Goal: Information Seeking & Learning: Learn about a topic

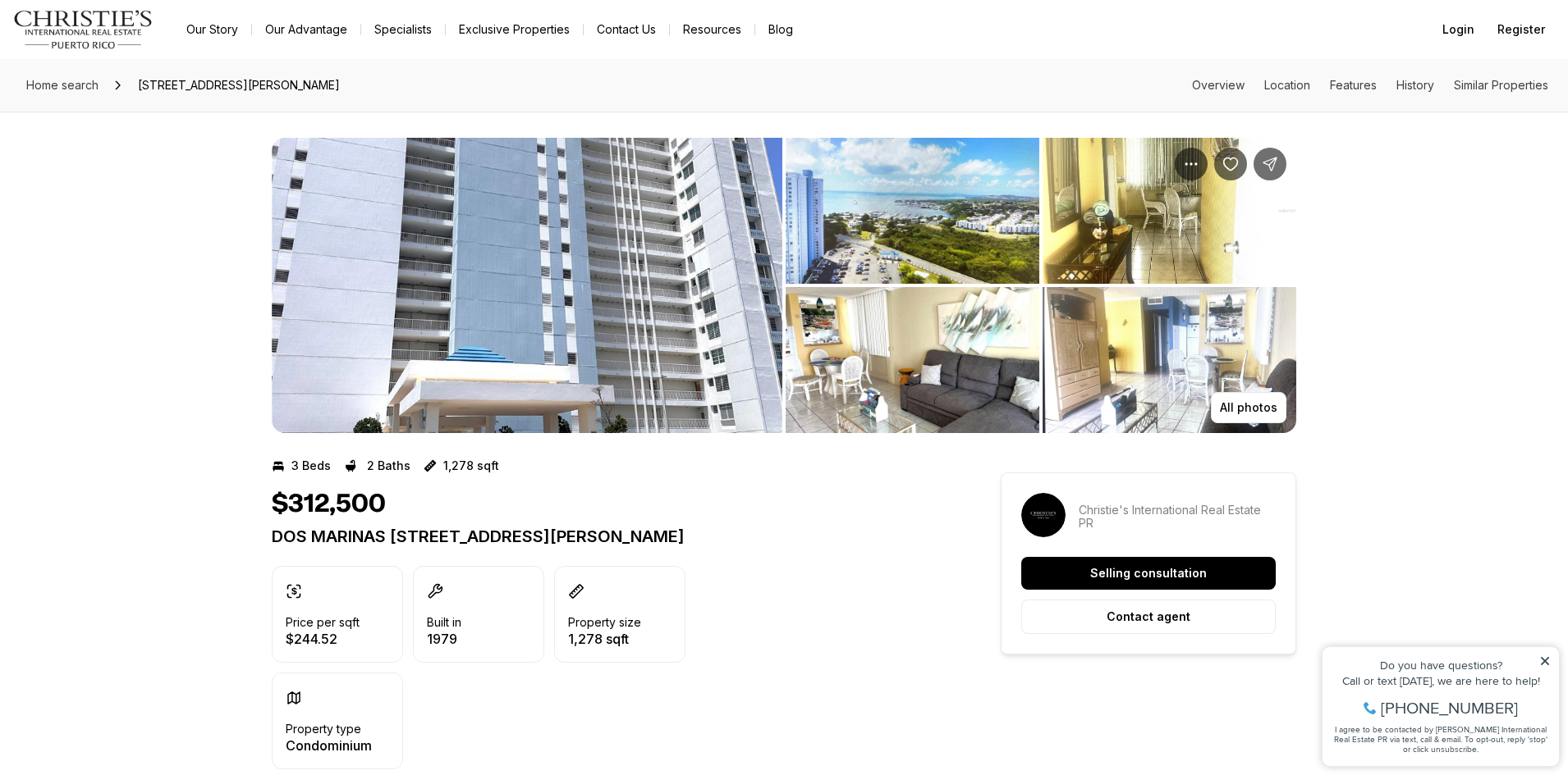
click at [630, 315] on img "View image gallery" at bounding box center [527, 285] width 510 height 295
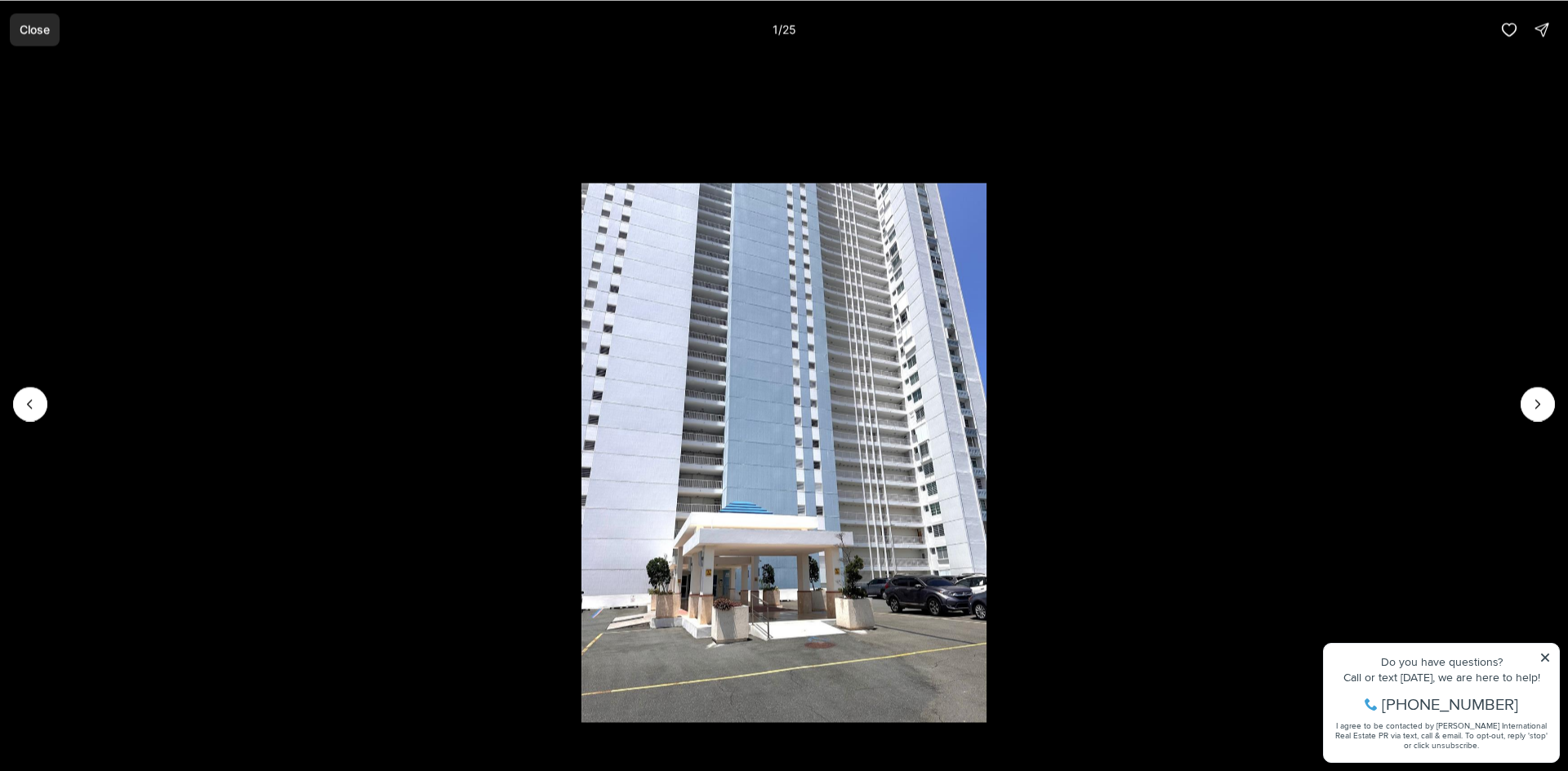
click at [43, 21] on button "Close" at bounding box center [34, 28] width 50 height 32
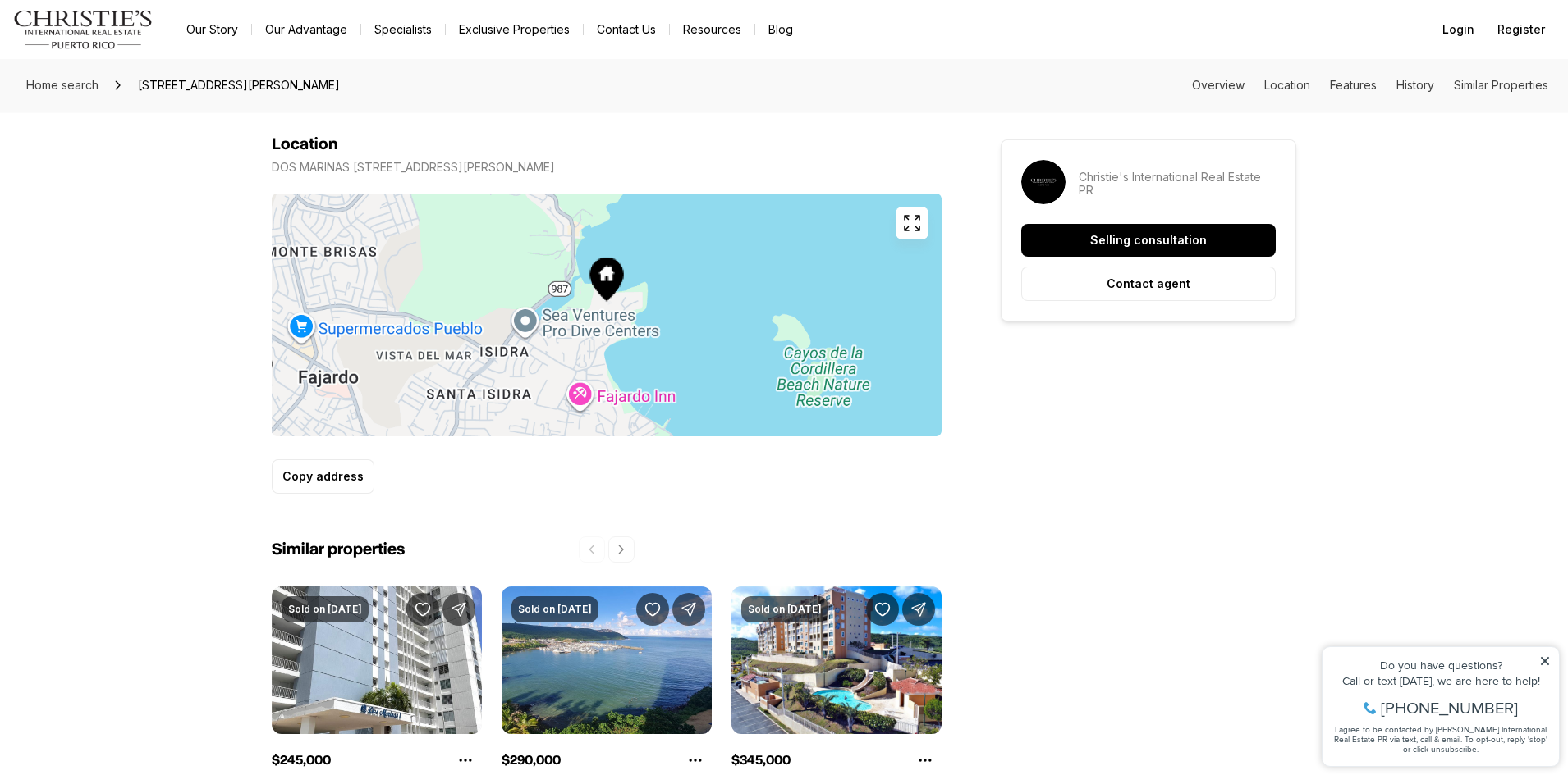
scroll to position [1231, 0]
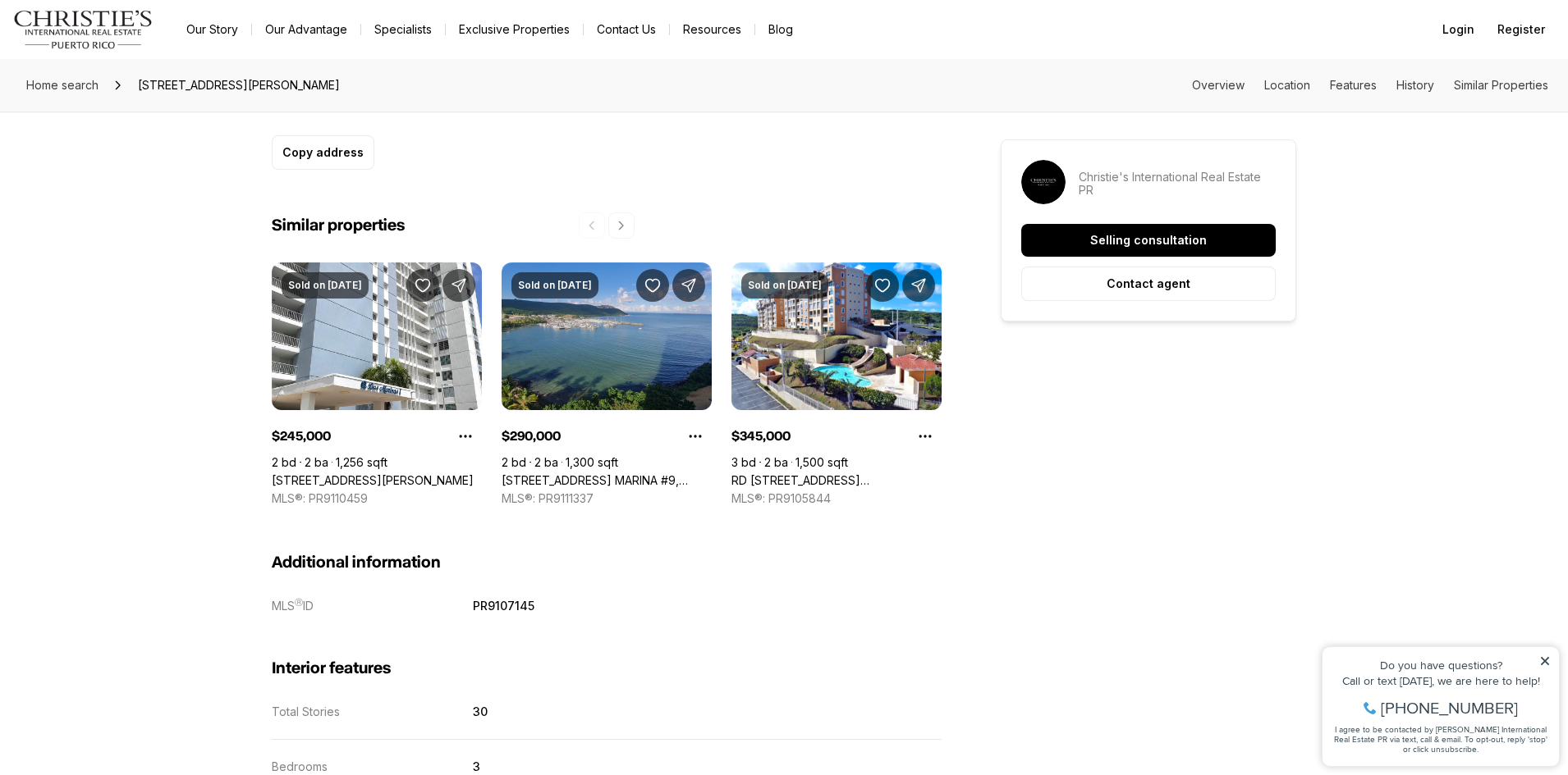
click at [609, 474] on link "[STREET_ADDRESS] MARINA #9, [PERSON_NAME], 00738" at bounding box center [606, 481] width 210 height 15
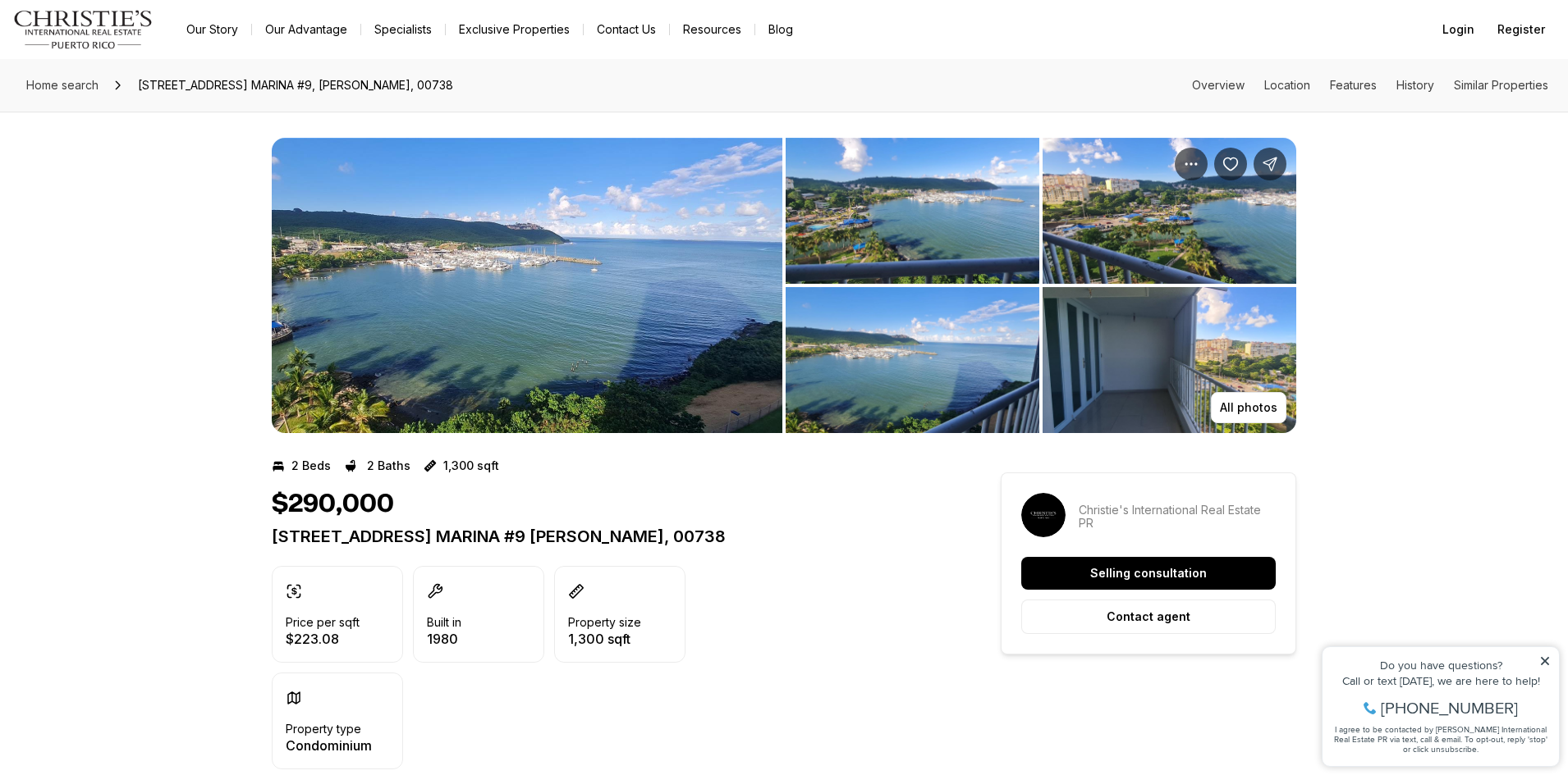
click at [992, 224] on img "View image gallery" at bounding box center [912, 211] width 253 height 146
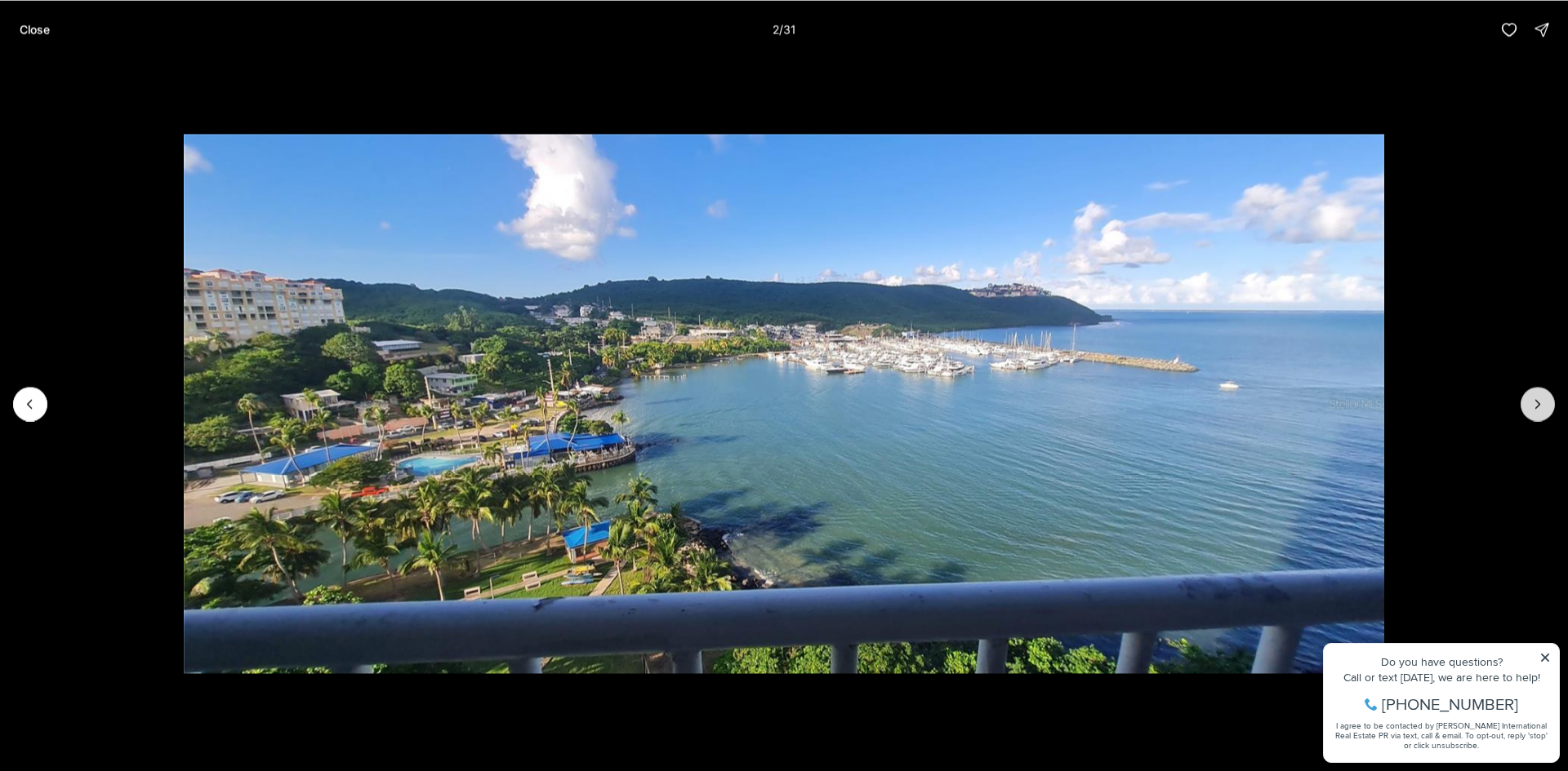
click at [1550, 402] on button "Next slide" at bounding box center [1537, 403] width 34 height 34
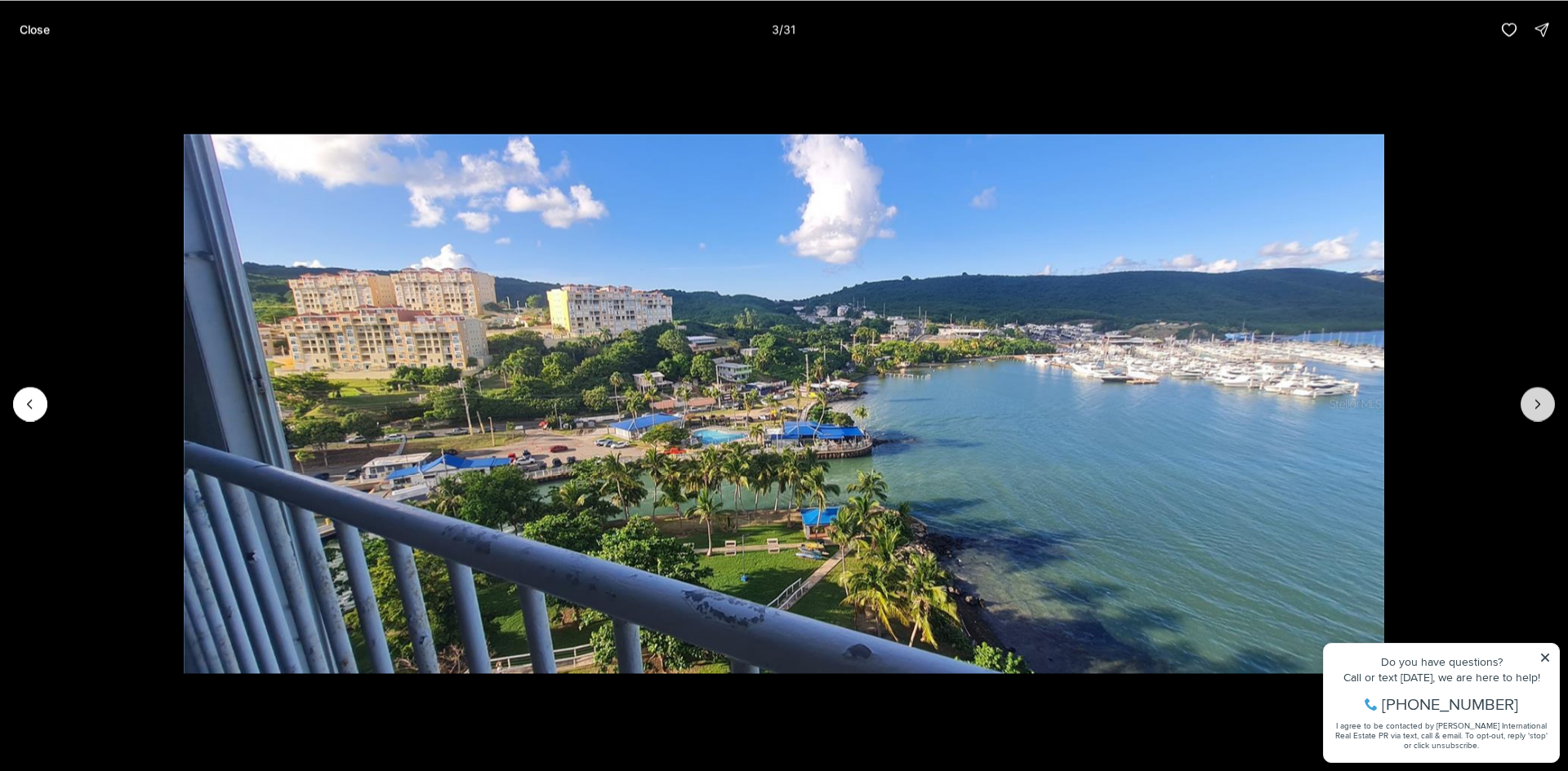
click at [1550, 402] on button "Next slide" at bounding box center [1537, 403] width 34 height 34
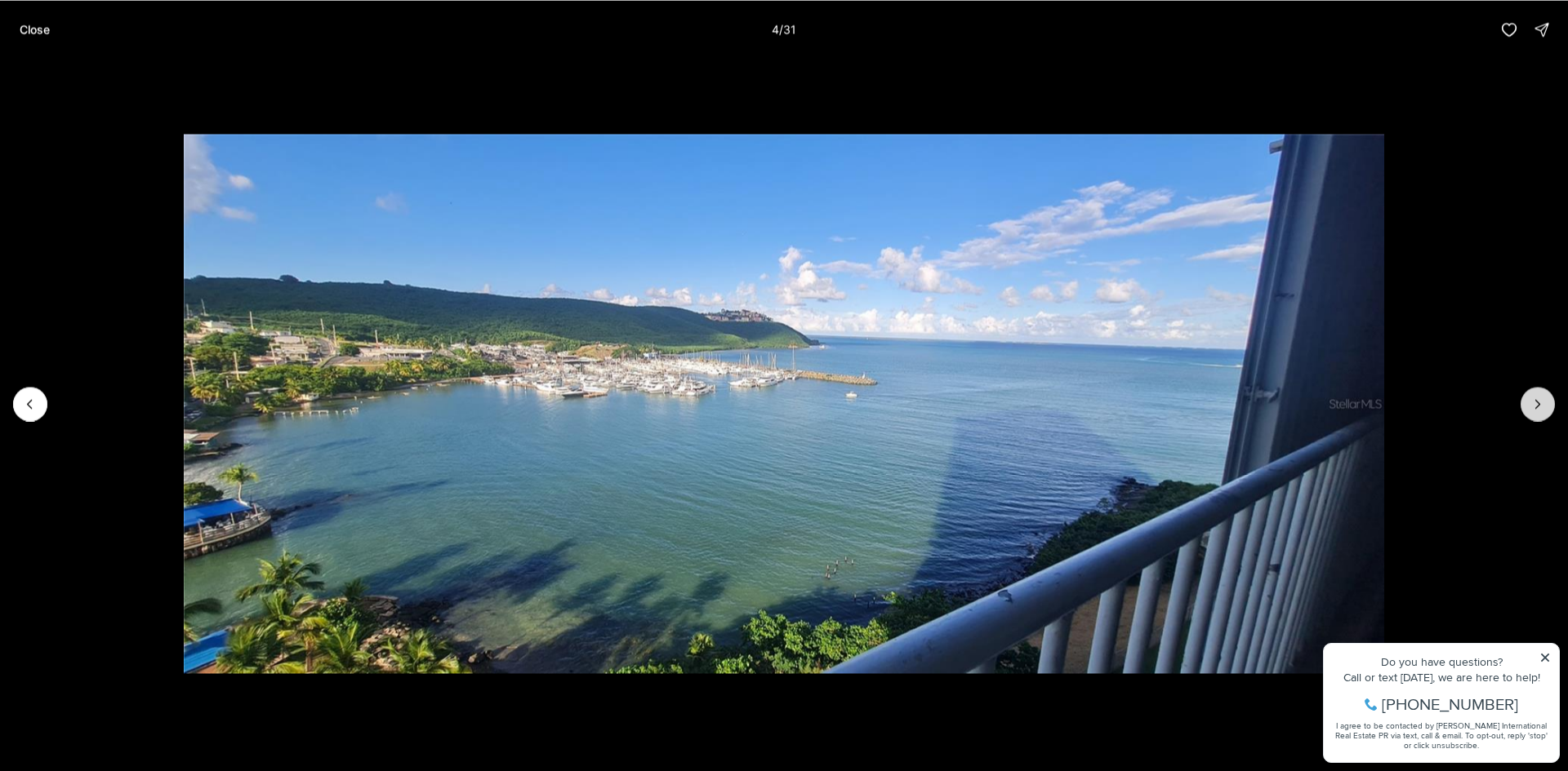
click at [1550, 402] on button "Next slide" at bounding box center [1537, 403] width 34 height 34
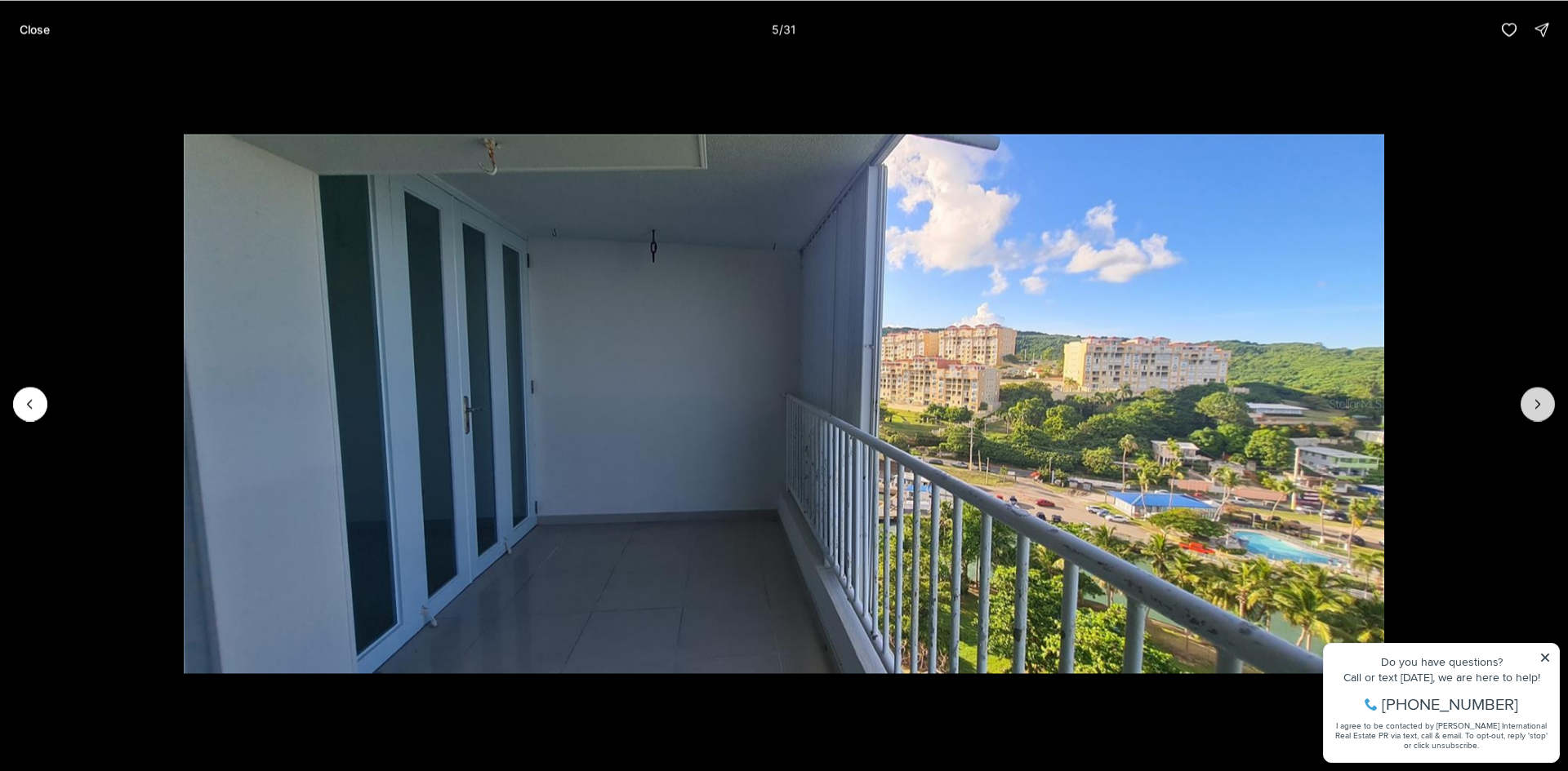
click at [1539, 406] on icon "Next slide" at bounding box center [1538, 404] width 4 height 8
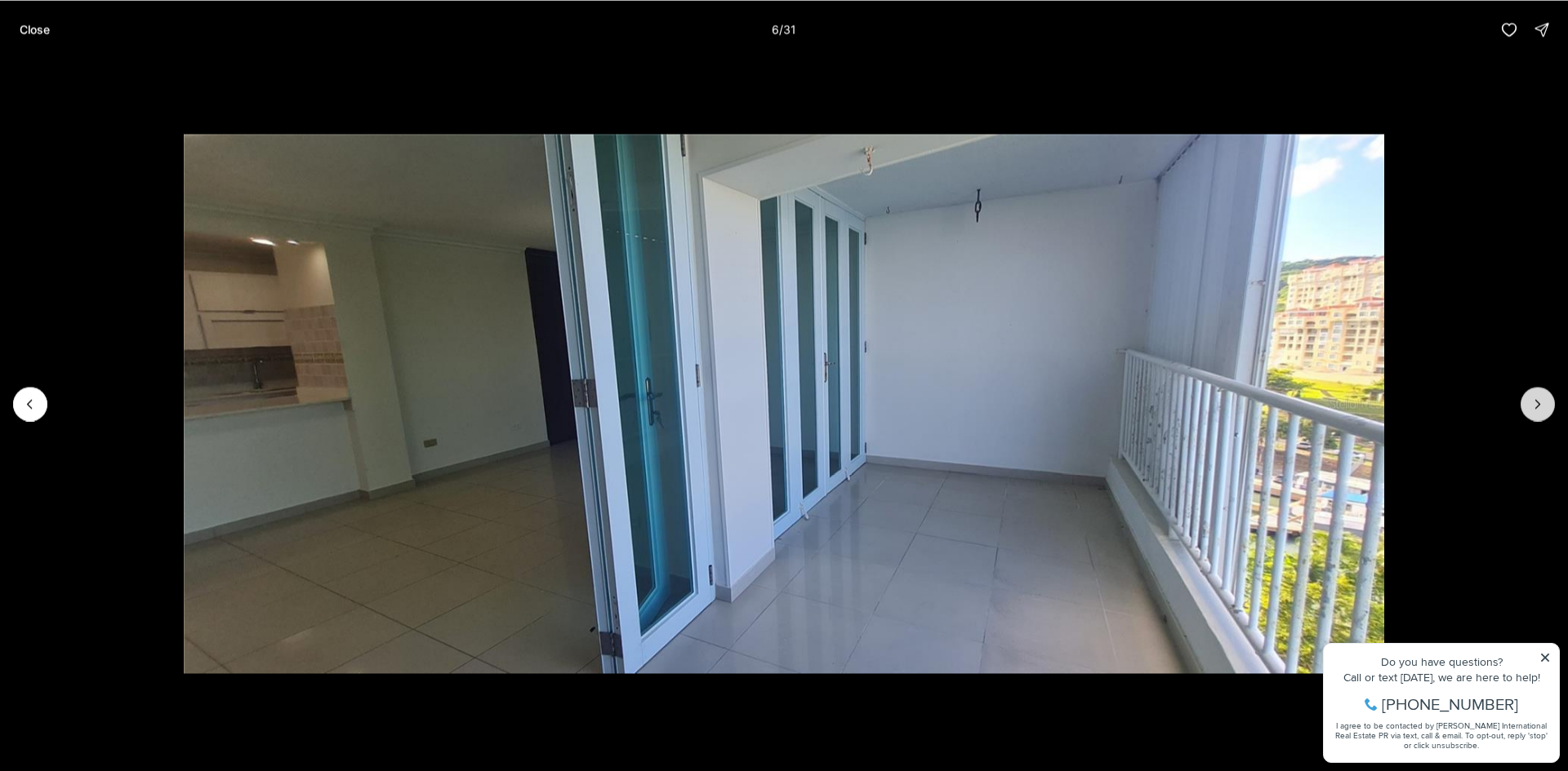
click at [1539, 406] on icon "Next slide" at bounding box center [1538, 404] width 4 height 8
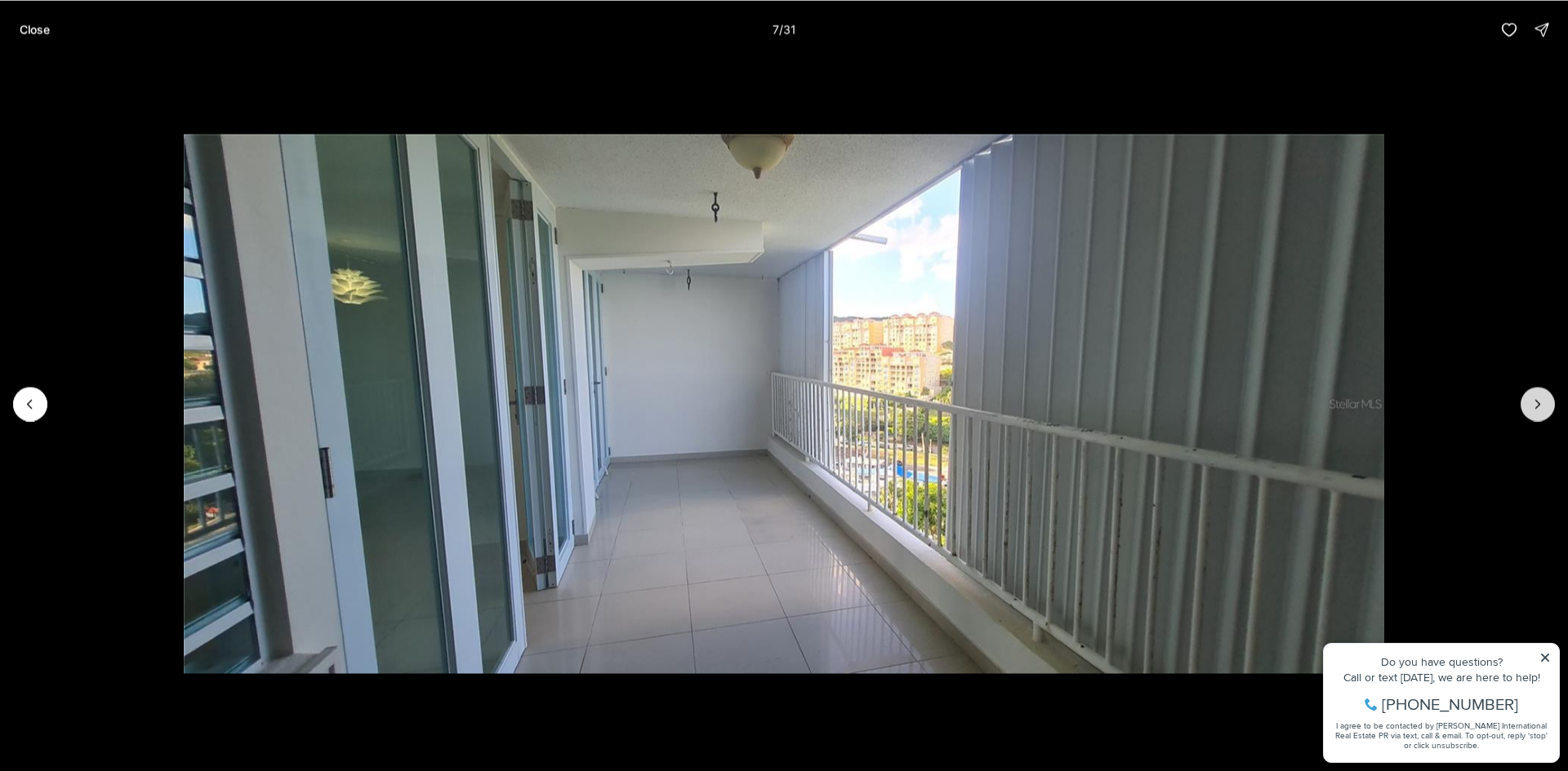
click at [1539, 406] on icon "Next slide" at bounding box center [1538, 404] width 4 height 8
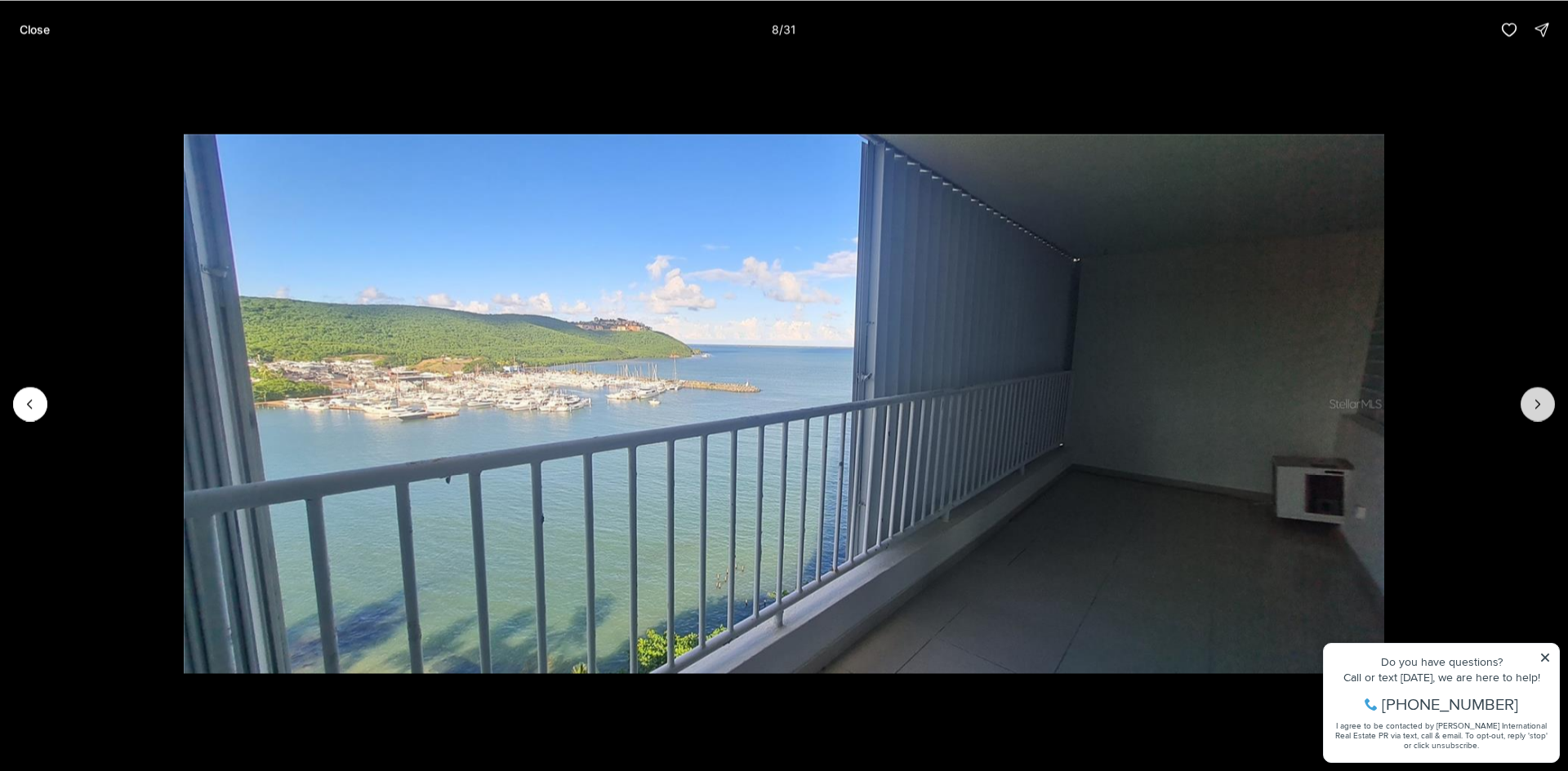
click at [1539, 406] on icon "Next slide" at bounding box center [1538, 404] width 4 height 8
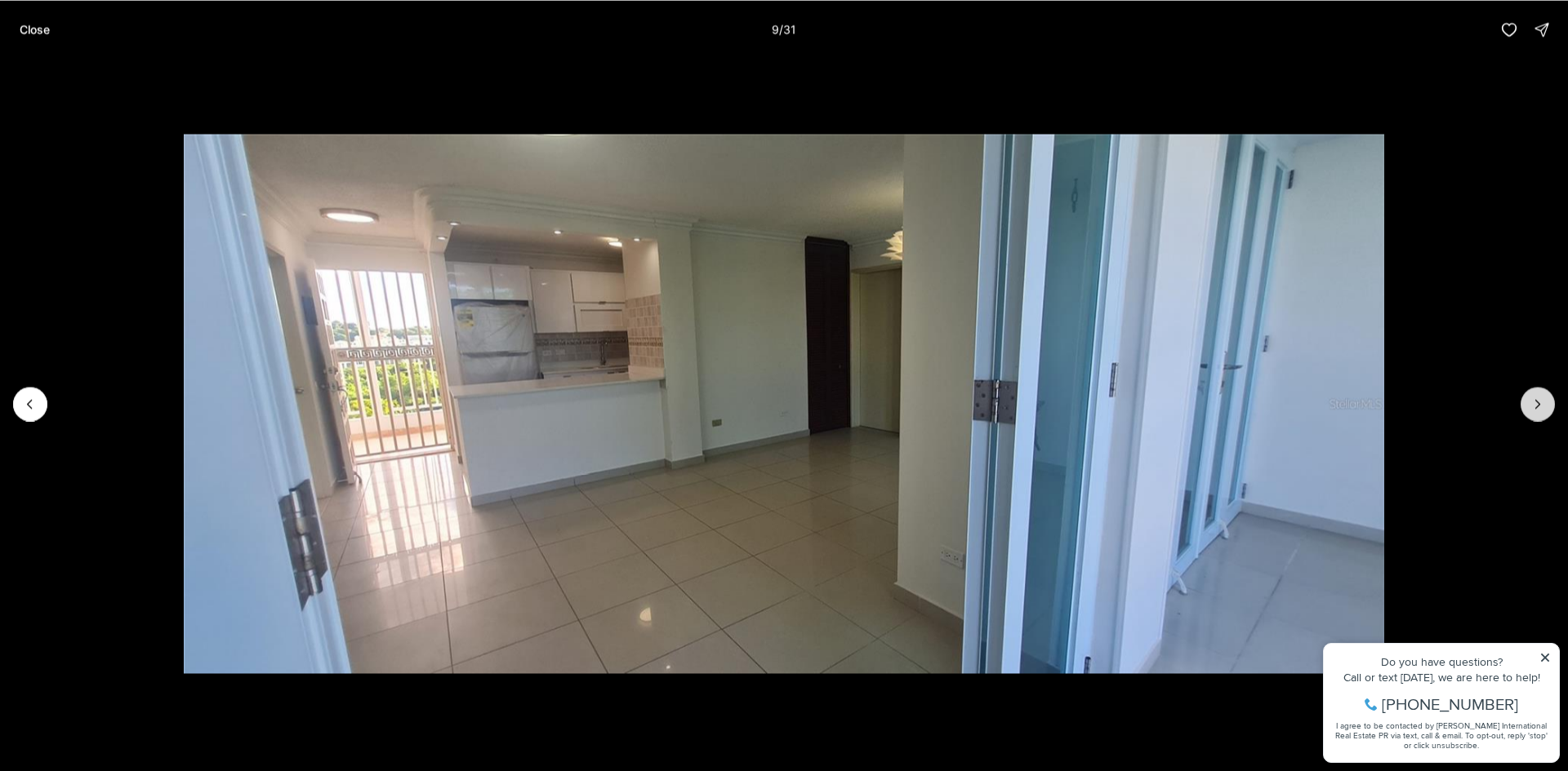
click at [1539, 406] on icon "Next slide" at bounding box center [1538, 404] width 4 height 8
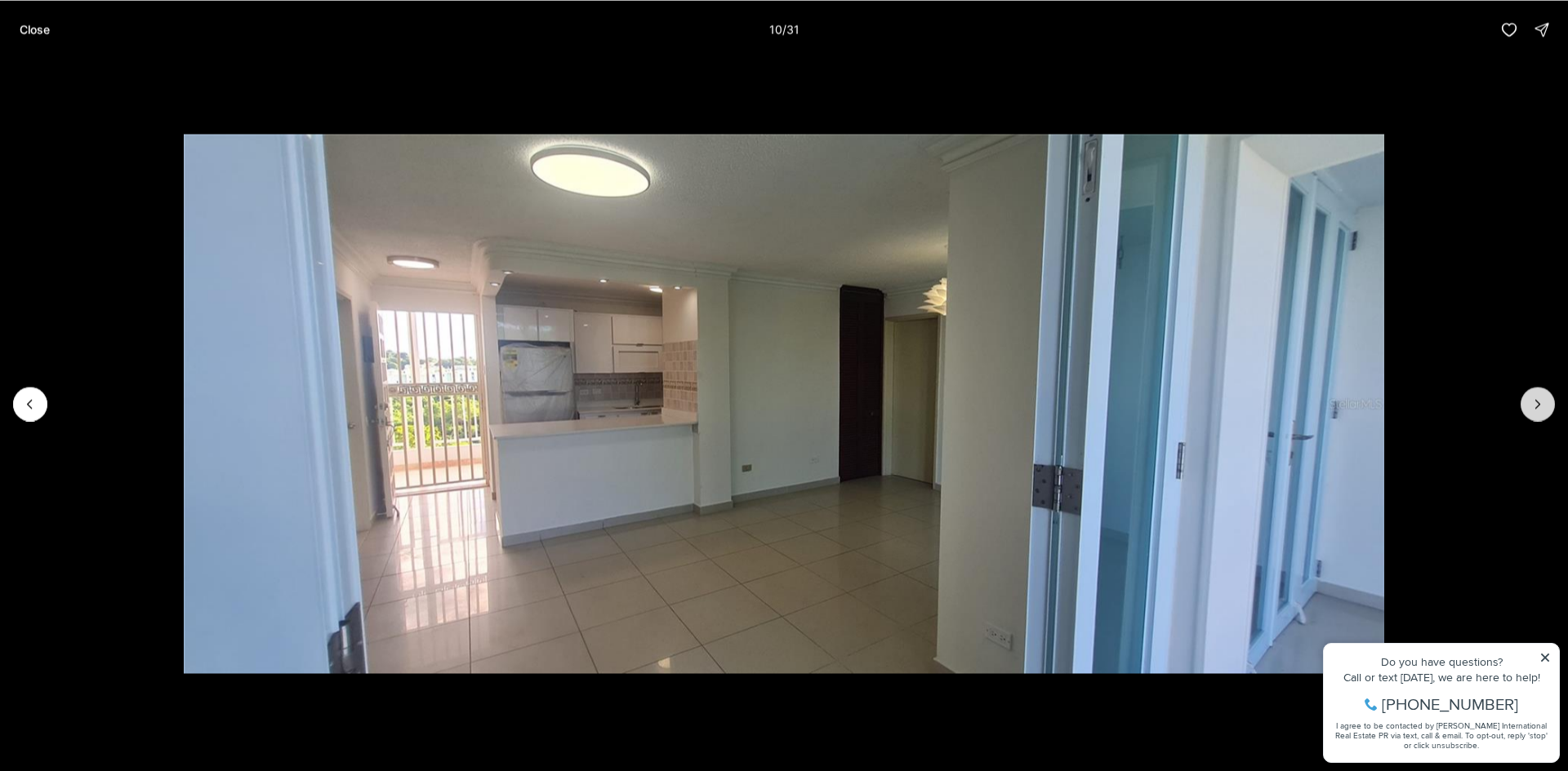
click at [1539, 406] on icon "Next slide" at bounding box center [1538, 404] width 4 height 8
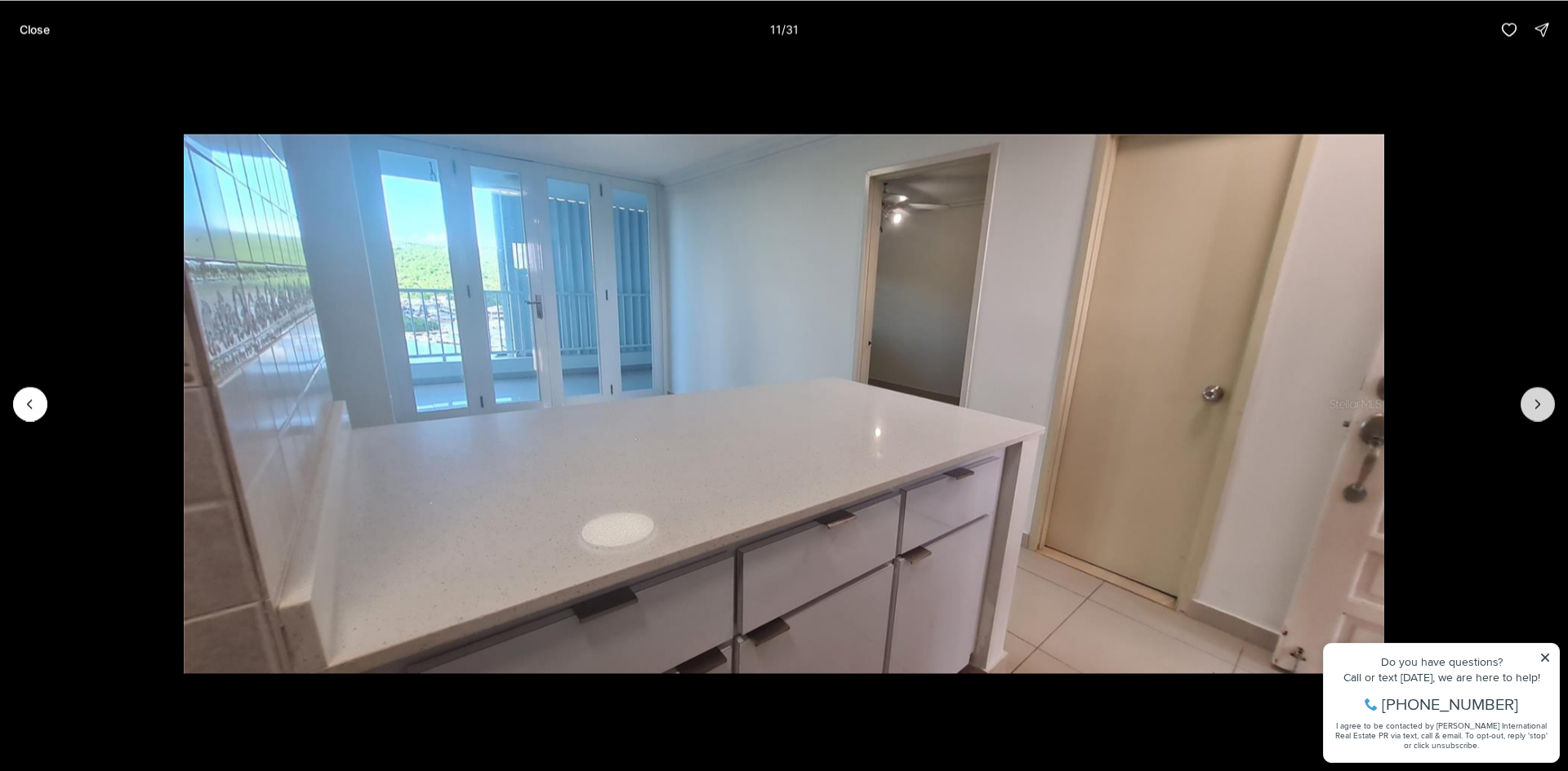
click at [1539, 406] on icon "Next slide" at bounding box center [1538, 404] width 4 height 8
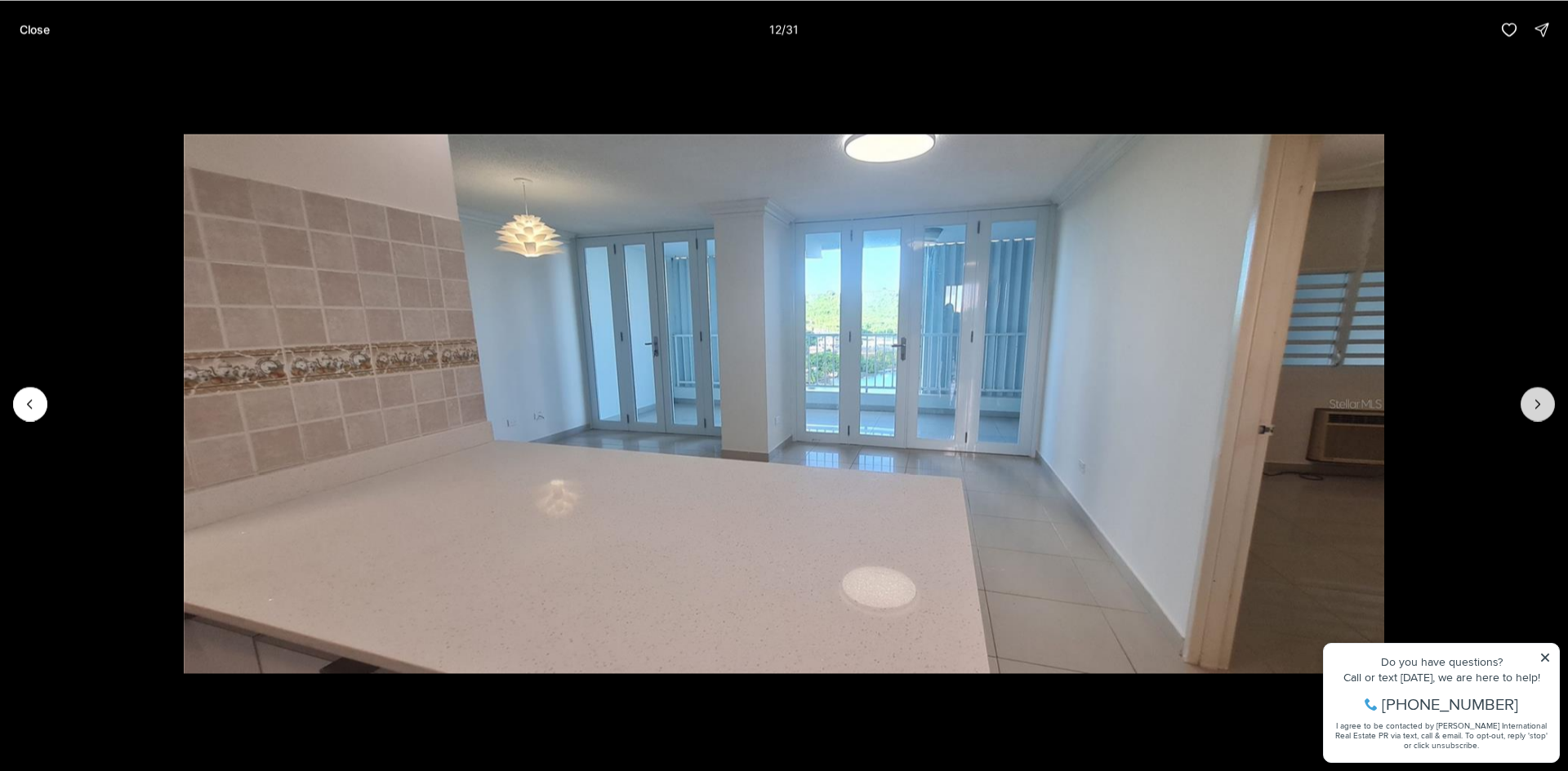
click at [1539, 406] on icon "Next slide" at bounding box center [1538, 404] width 4 height 8
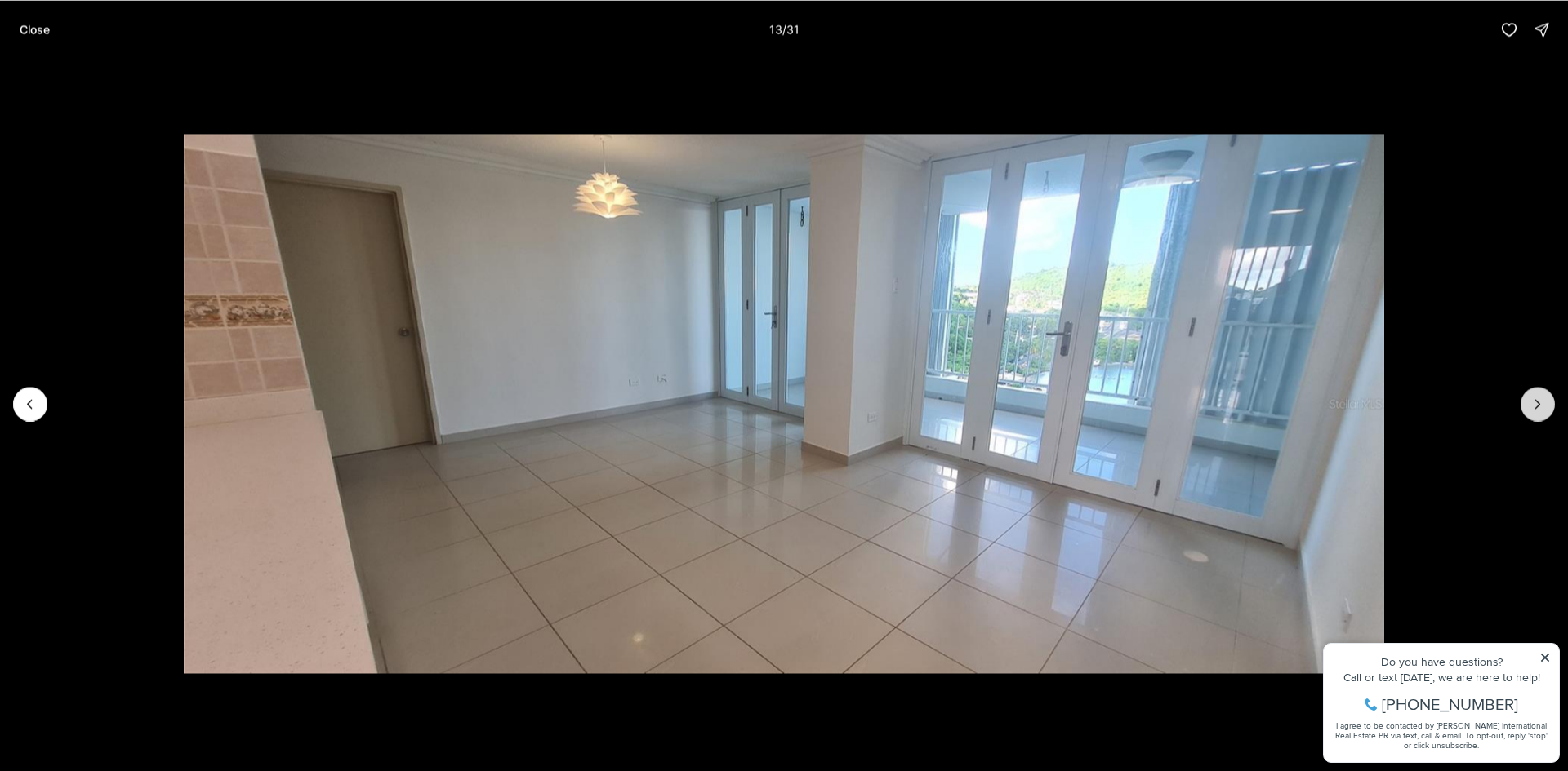
click at [1539, 406] on icon "Next slide" at bounding box center [1538, 404] width 4 height 8
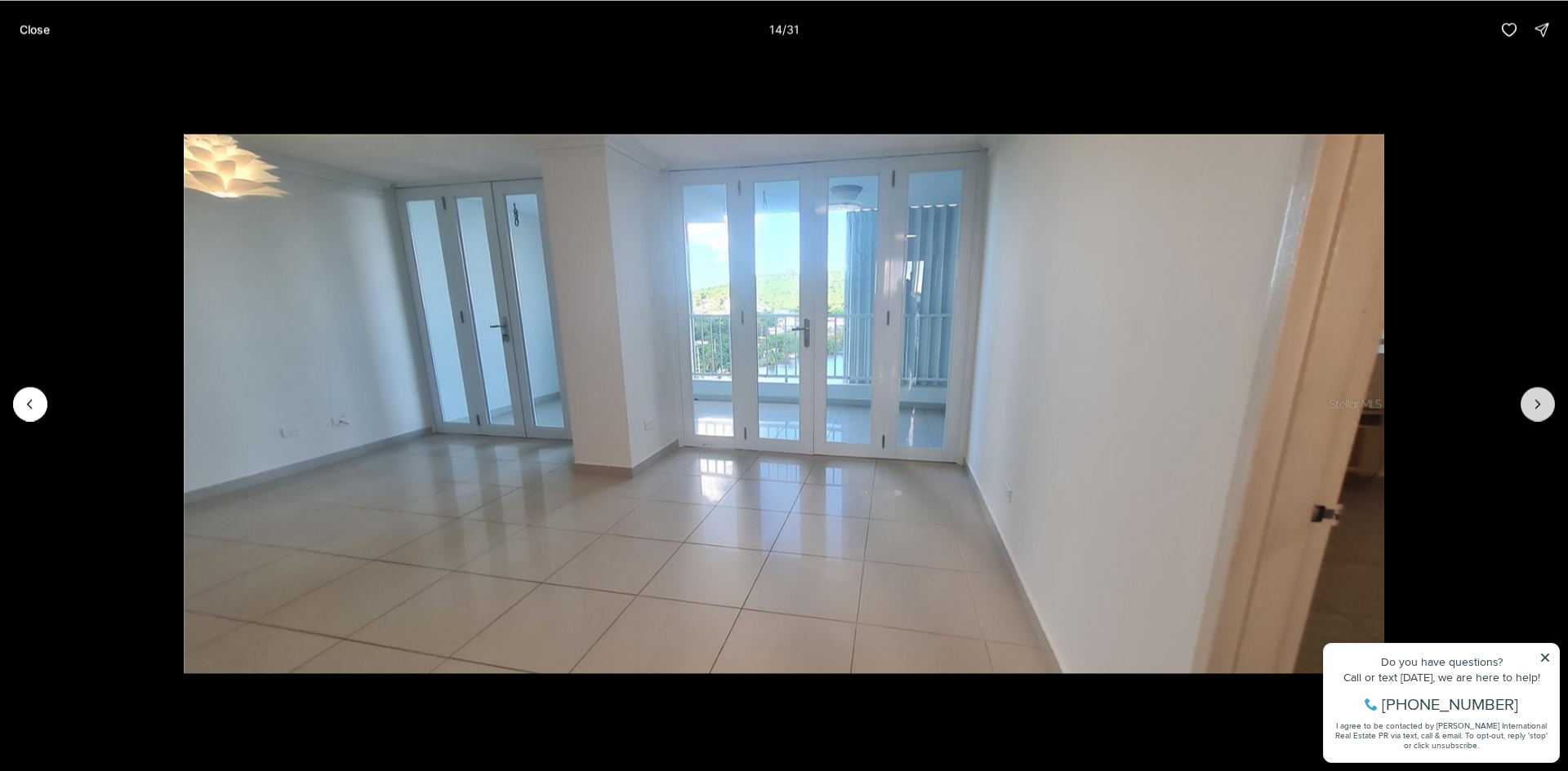
click at [1539, 406] on icon "Next slide" at bounding box center [1538, 404] width 4 height 8
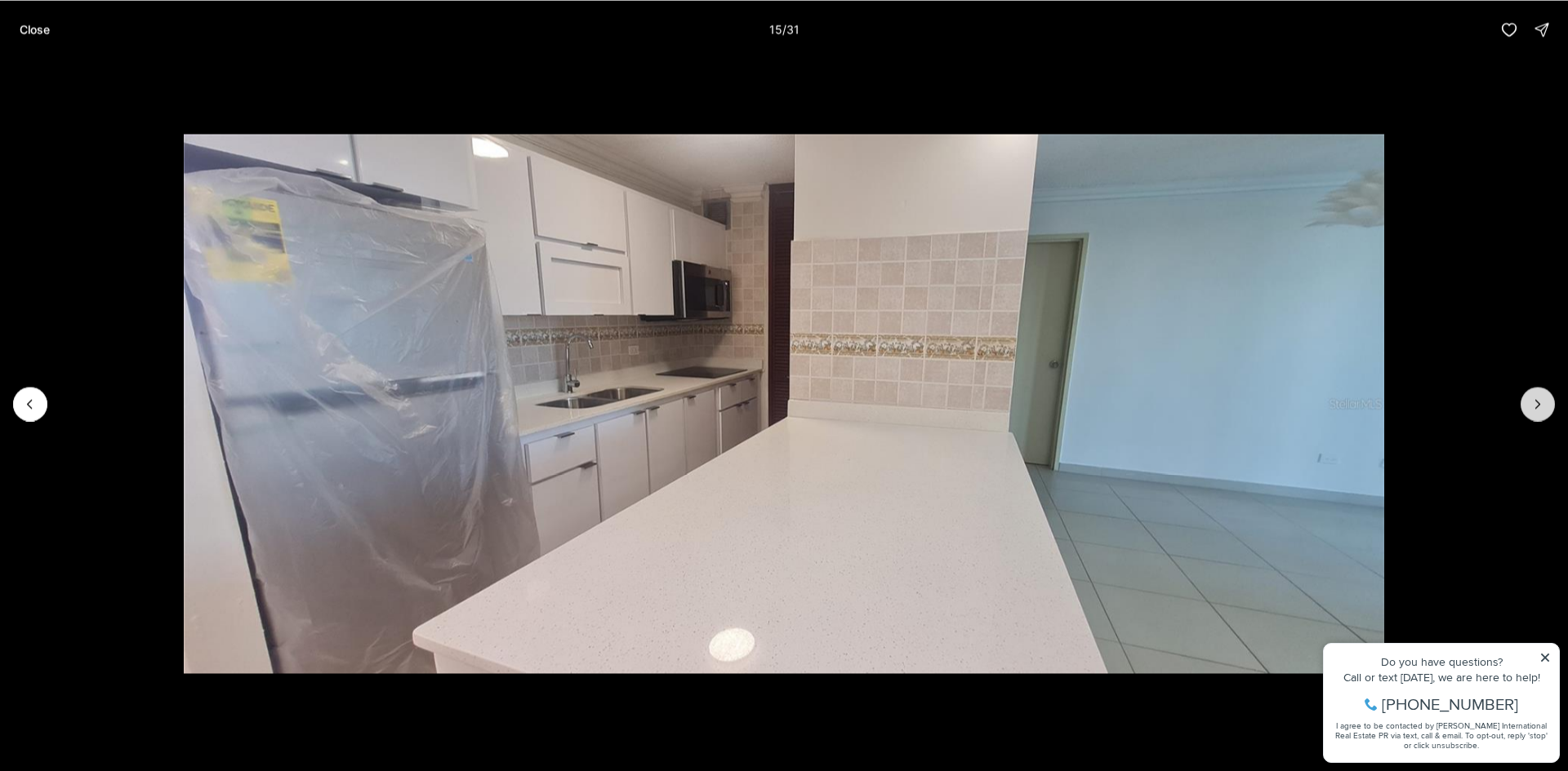
click at [1539, 406] on icon "Next slide" at bounding box center [1538, 404] width 4 height 8
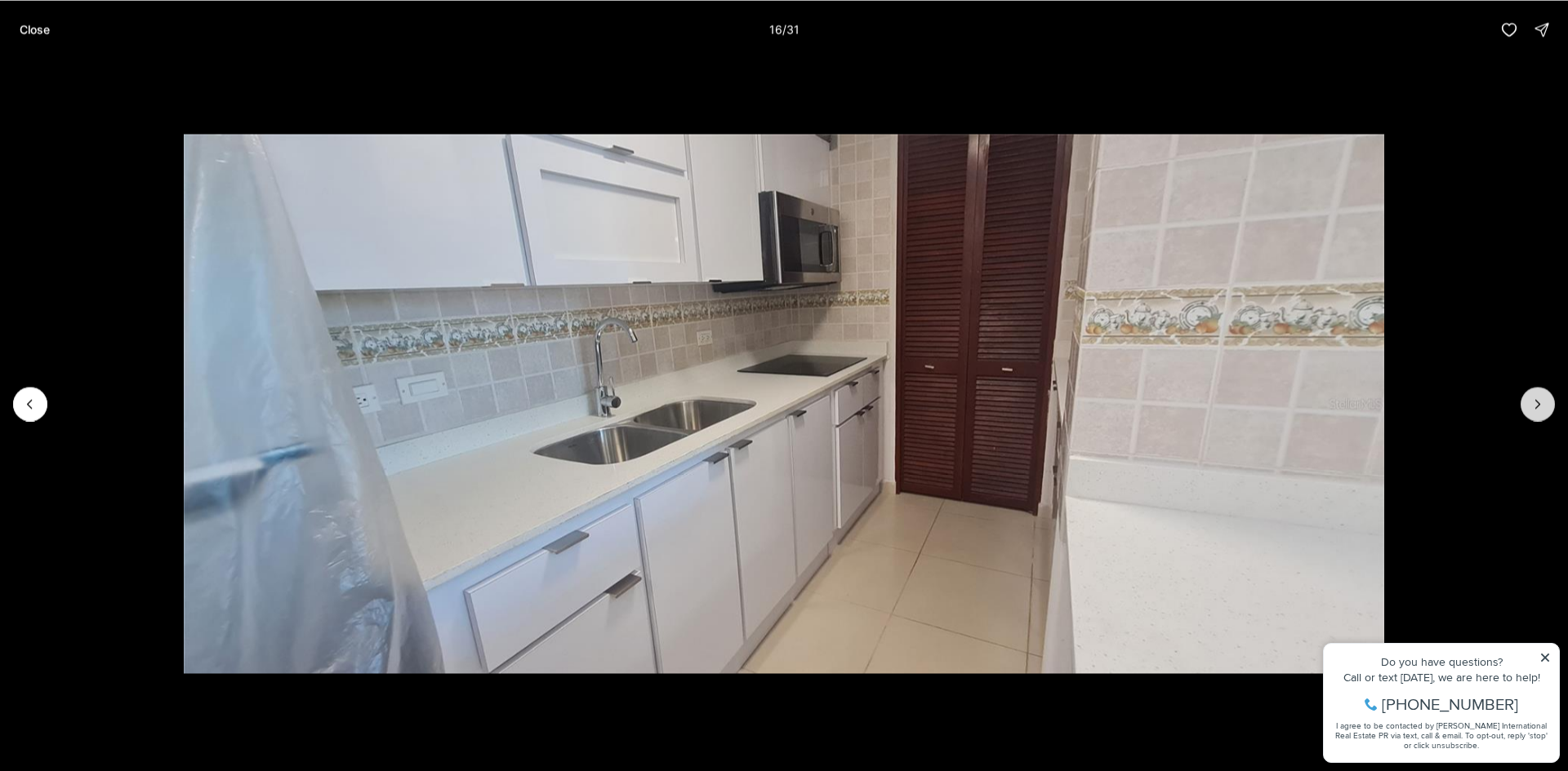
click at [1539, 406] on icon "Next slide" at bounding box center [1538, 404] width 4 height 8
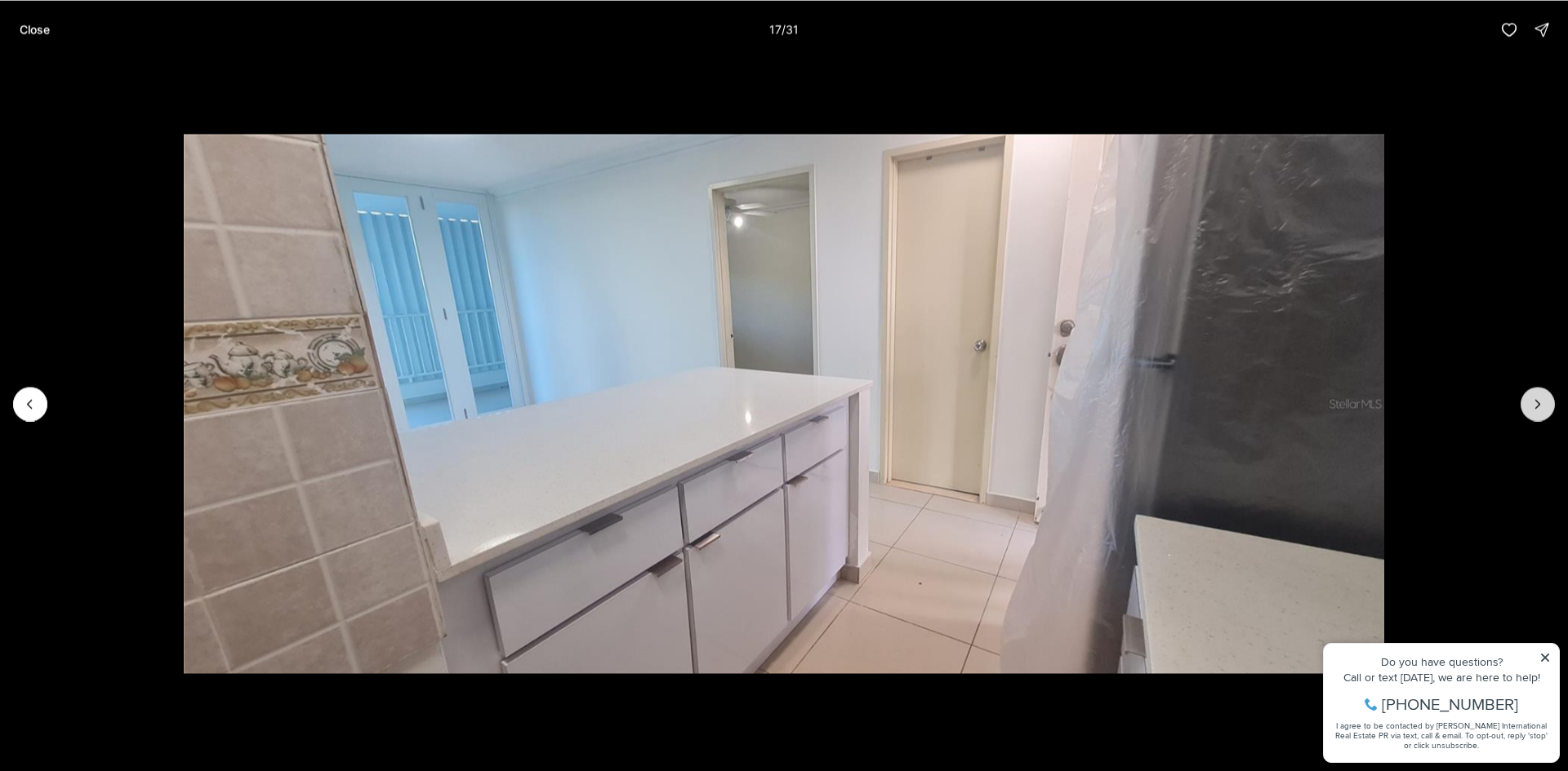
click at [1539, 406] on icon "Next slide" at bounding box center [1538, 404] width 4 height 8
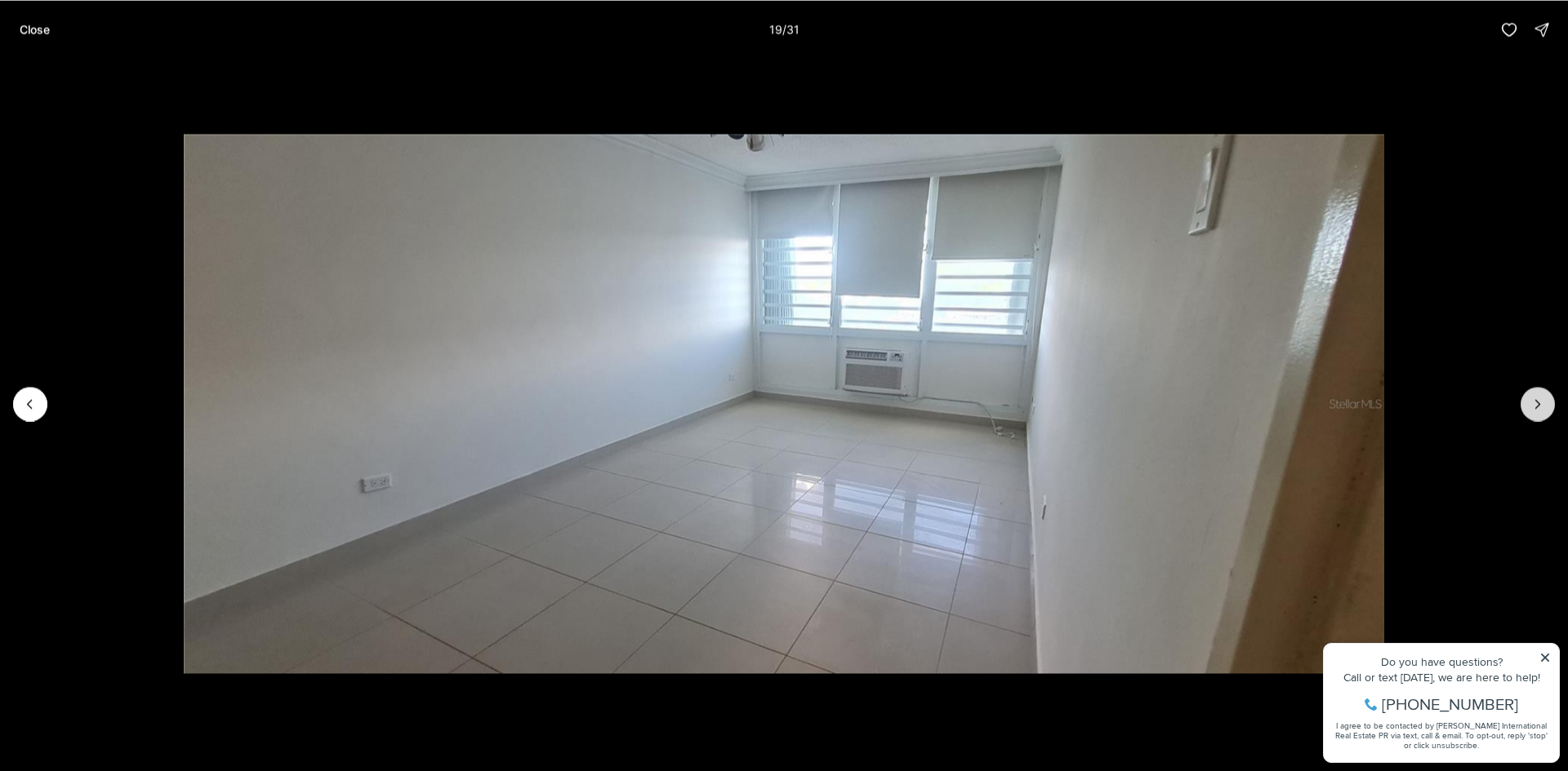
click at [1539, 406] on icon "Next slide" at bounding box center [1538, 404] width 4 height 8
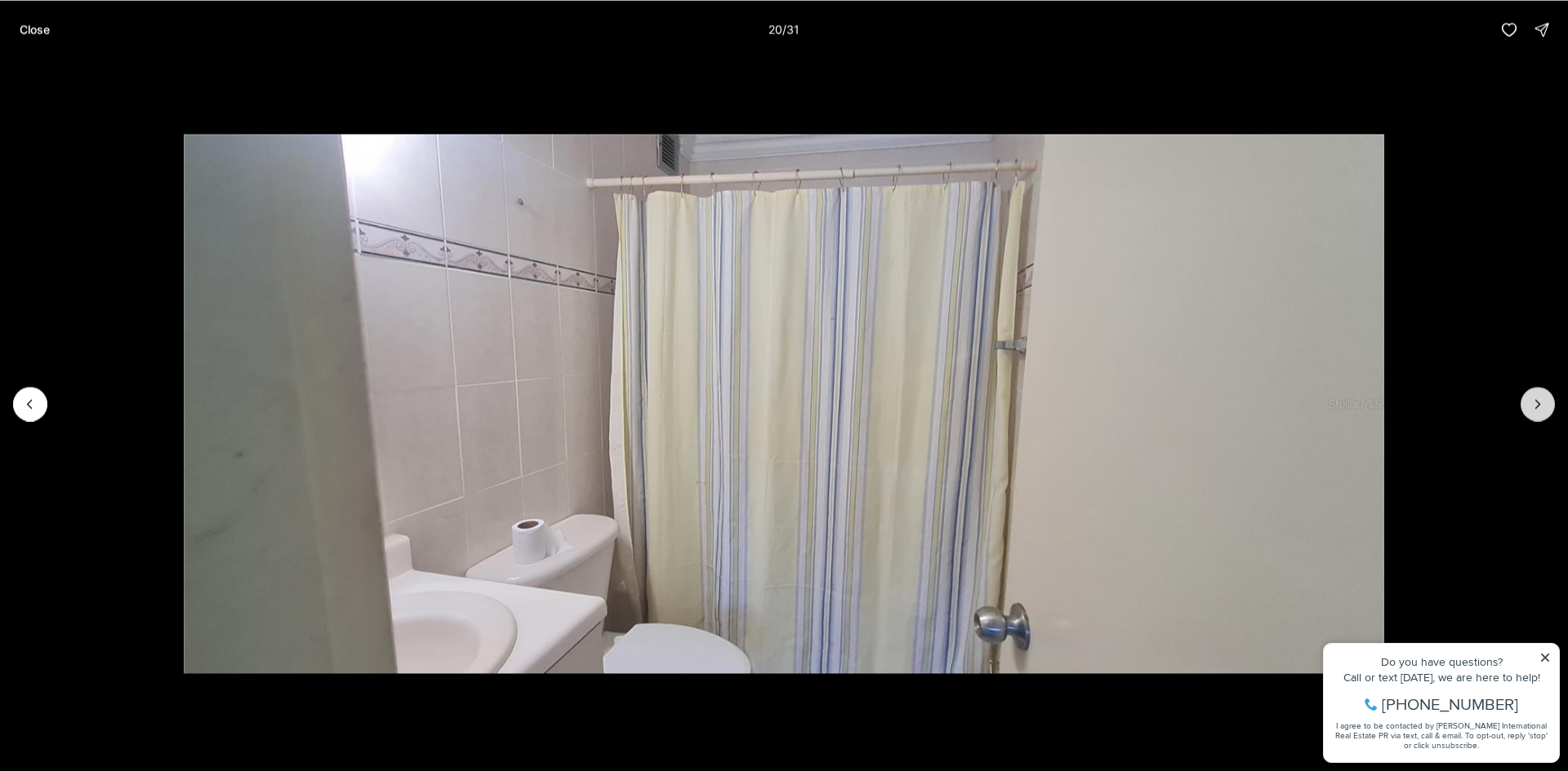
click at [1539, 406] on icon "Next slide" at bounding box center [1538, 404] width 4 height 8
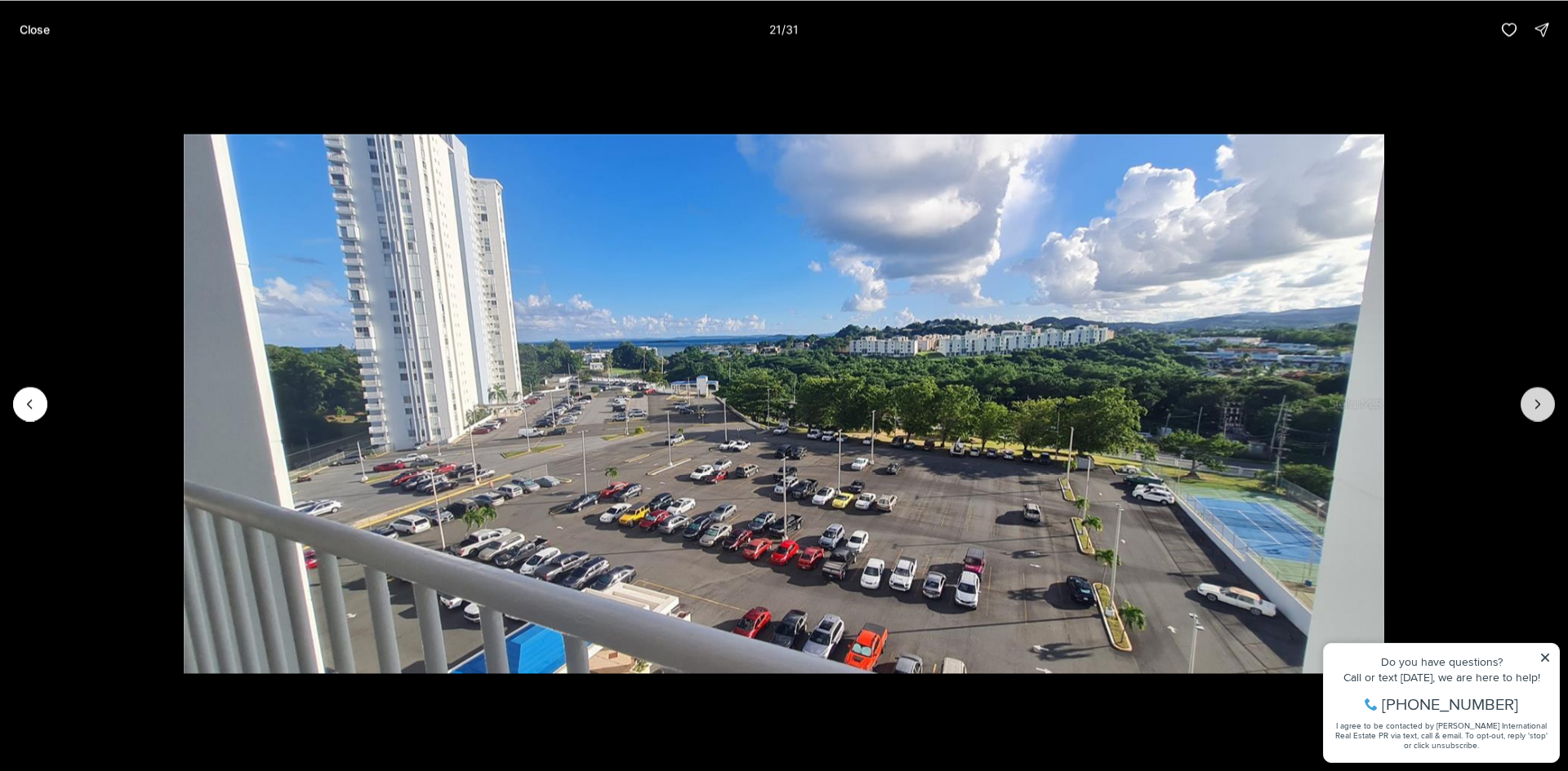
click at [1537, 406] on icon "Next slide" at bounding box center [1538, 404] width 17 height 17
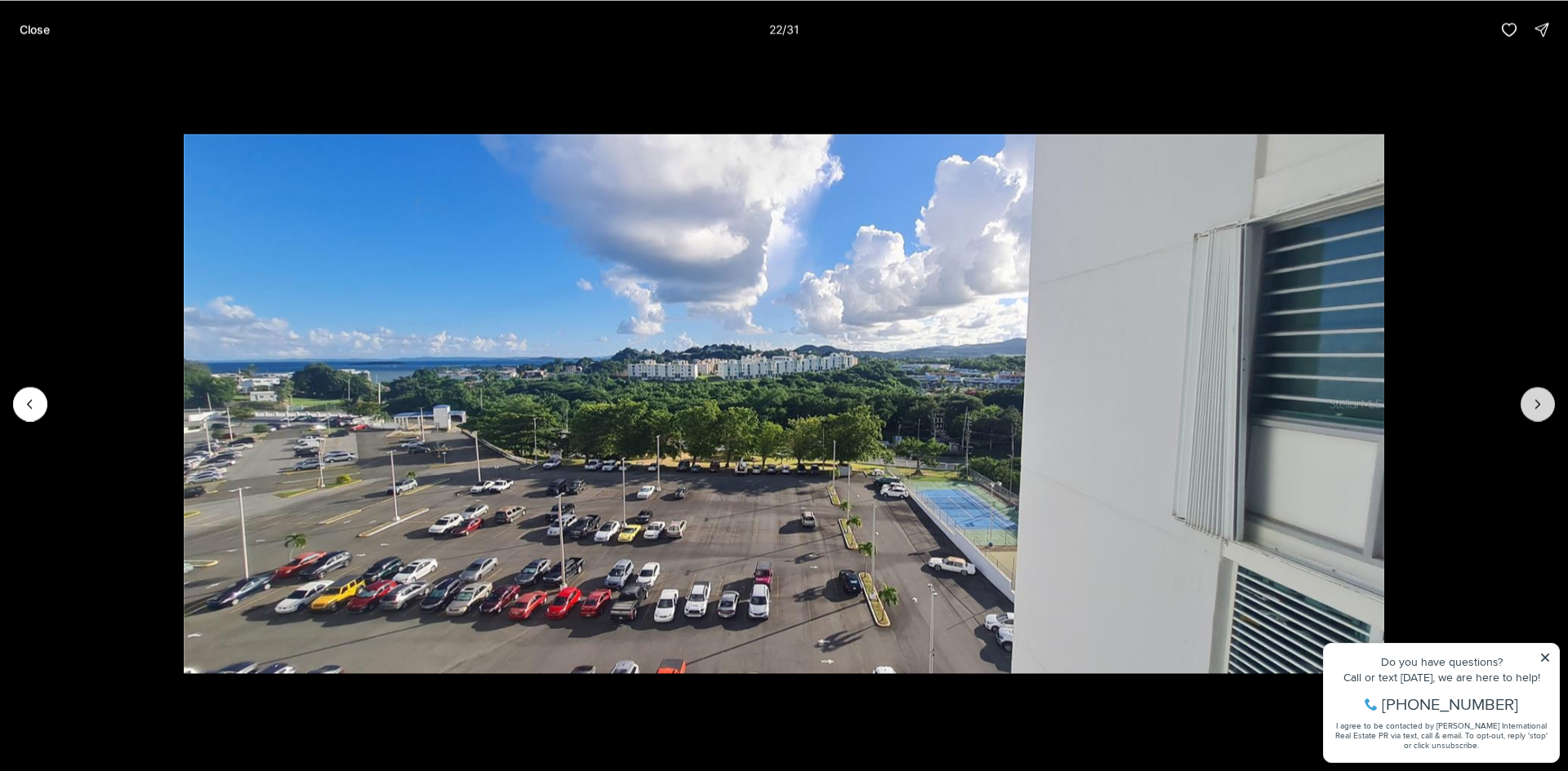
click at [1536, 406] on icon "Next slide" at bounding box center [1538, 404] width 17 height 17
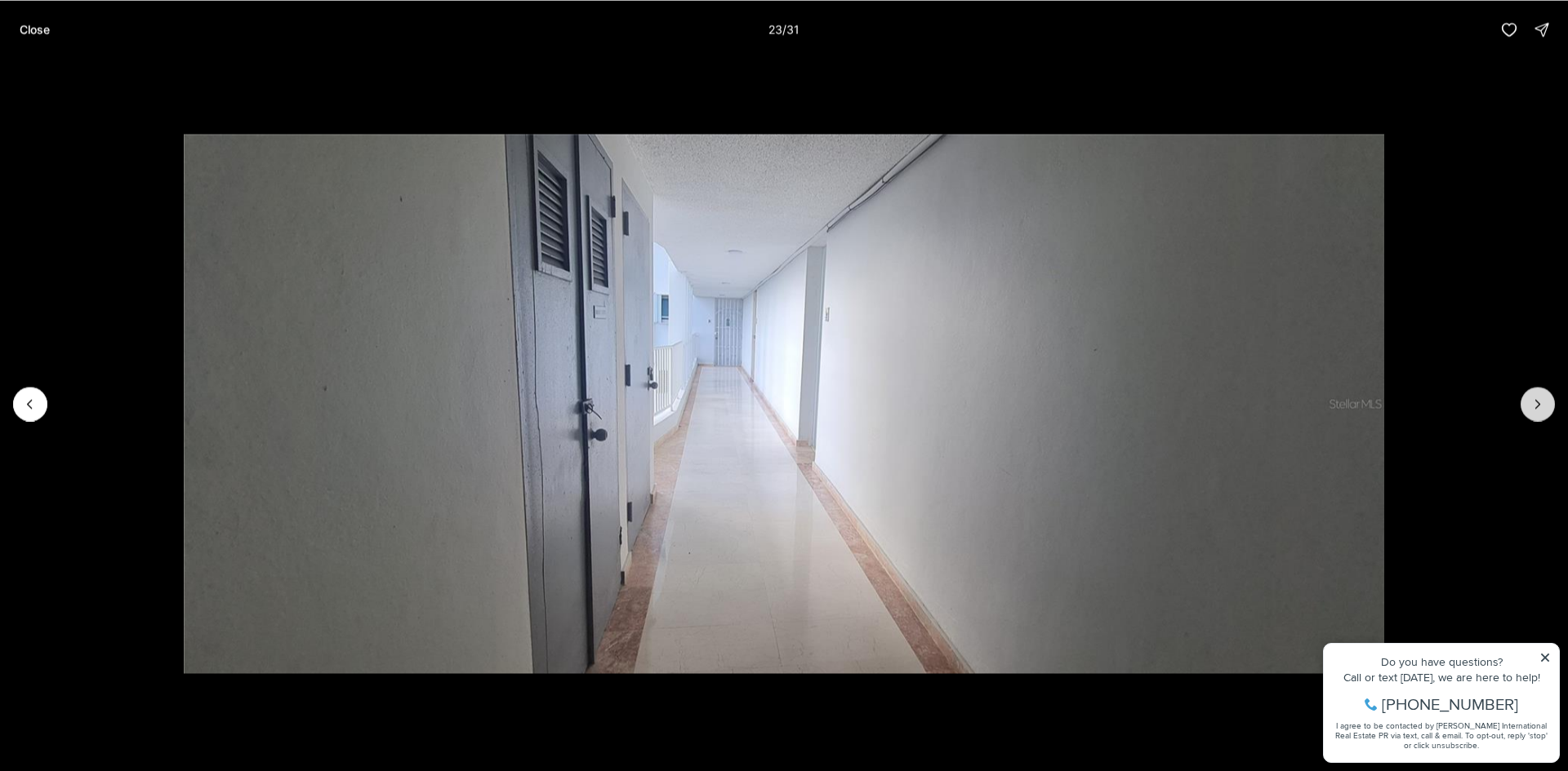
click at [1536, 406] on icon "Next slide" at bounding box center [1538, 404] width 17 height 17
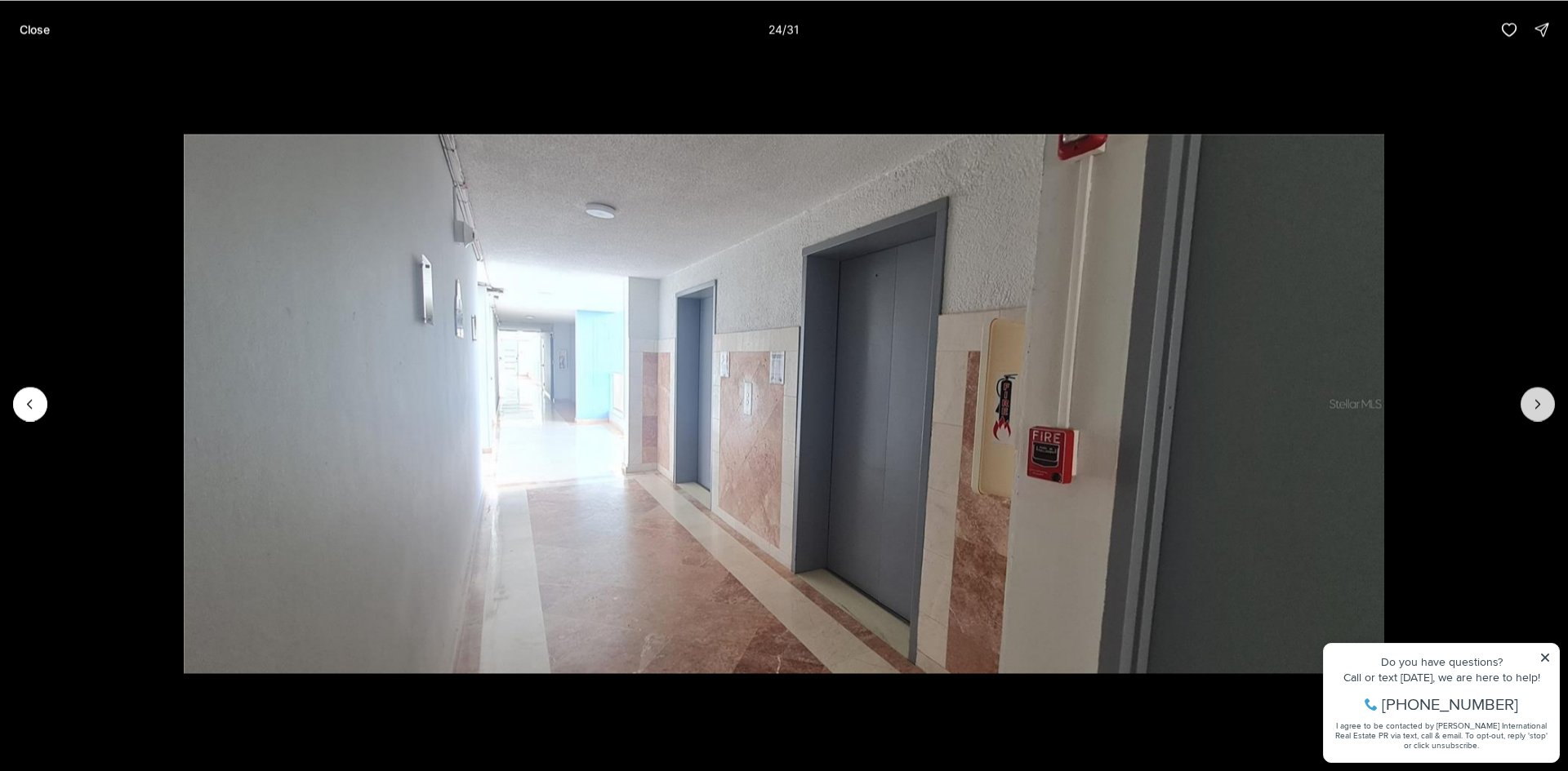
click at [1536, 406] on icon "Next slide" at bounding box center [1538, 404] width 17 height 17
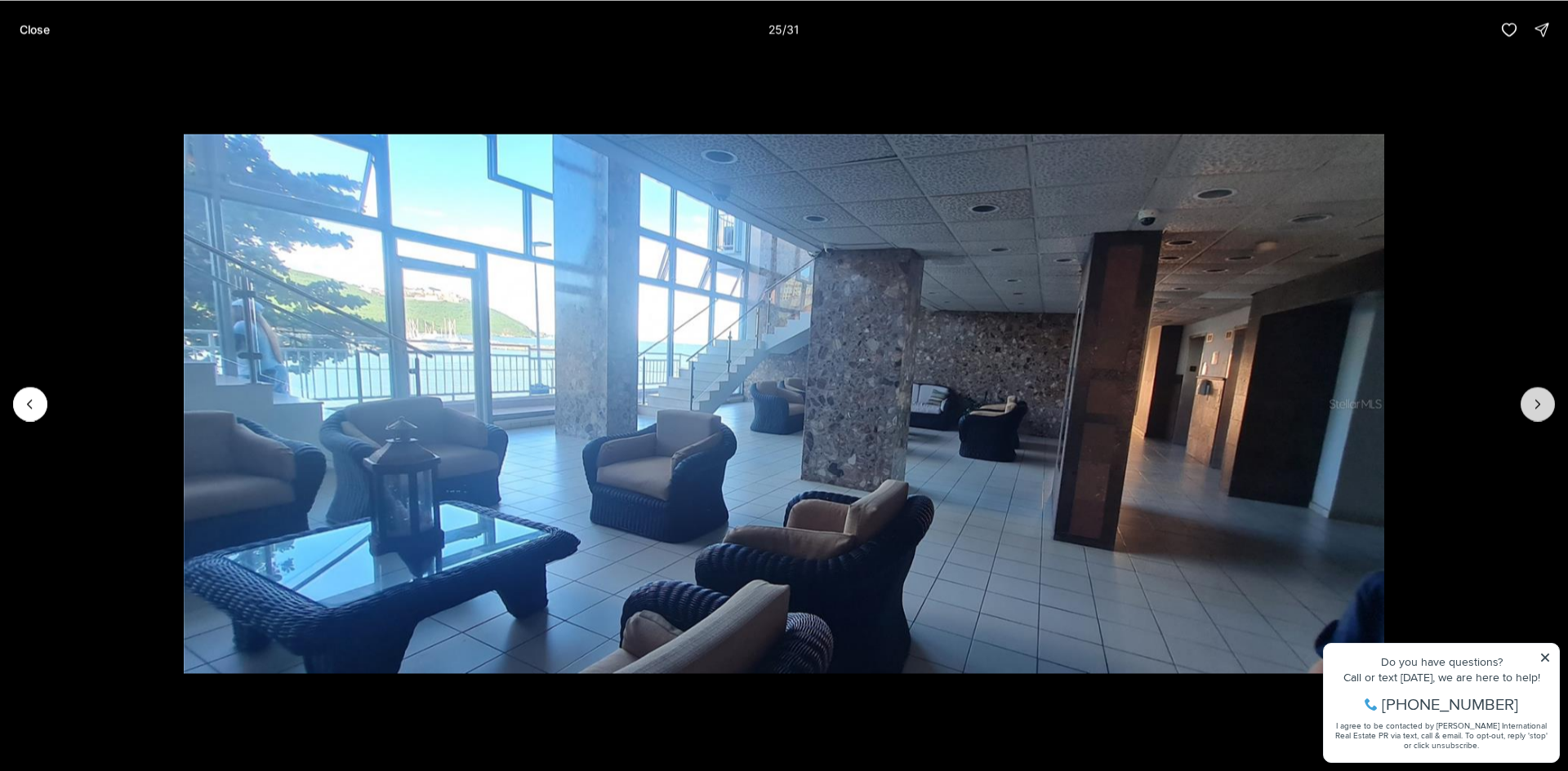
click at [1536, 406] on icon "Next slide" at bounding box center [1538, 404] width 17 height 17
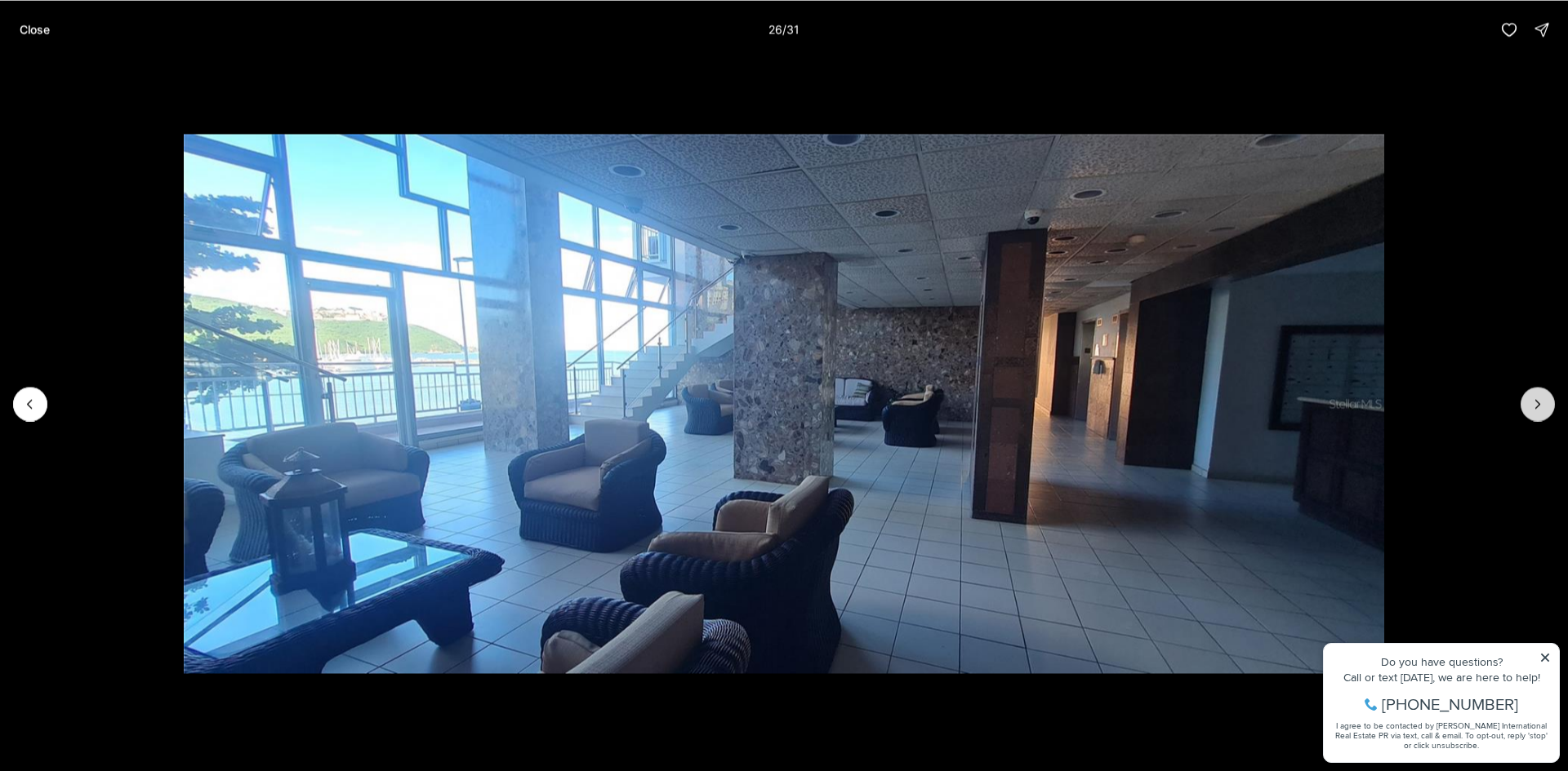
click at [1536, 406] on icon "Next slide" at bounding box center [1538, 404] width 17 height 17
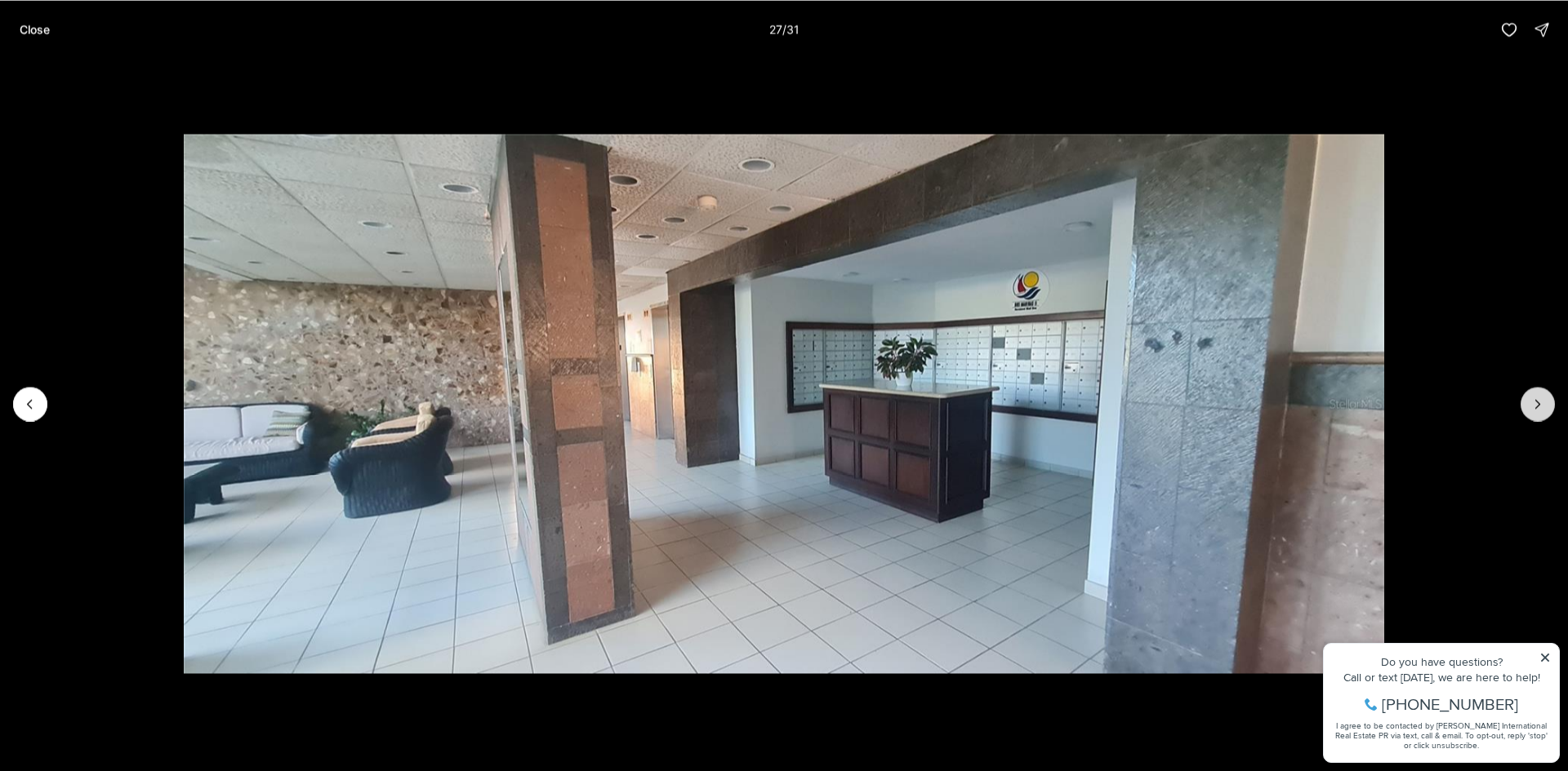
click at [1536, 406] on icon "Next slide" at bounding box center [1538, 404] width 17 height 17
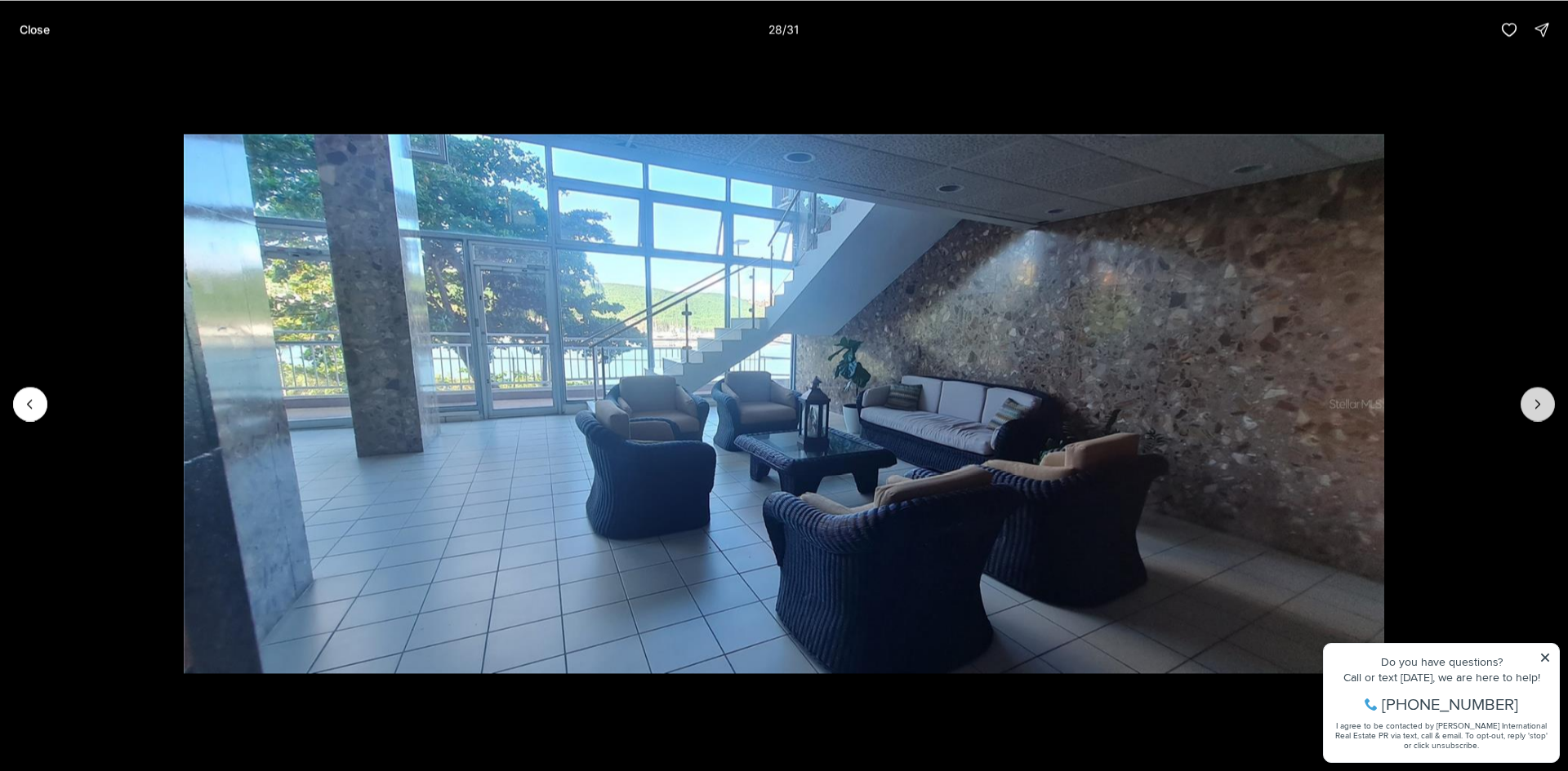
click at [1536, 406] on icon "Next slide" at bounding box center [1538, 404] width 17 height 17
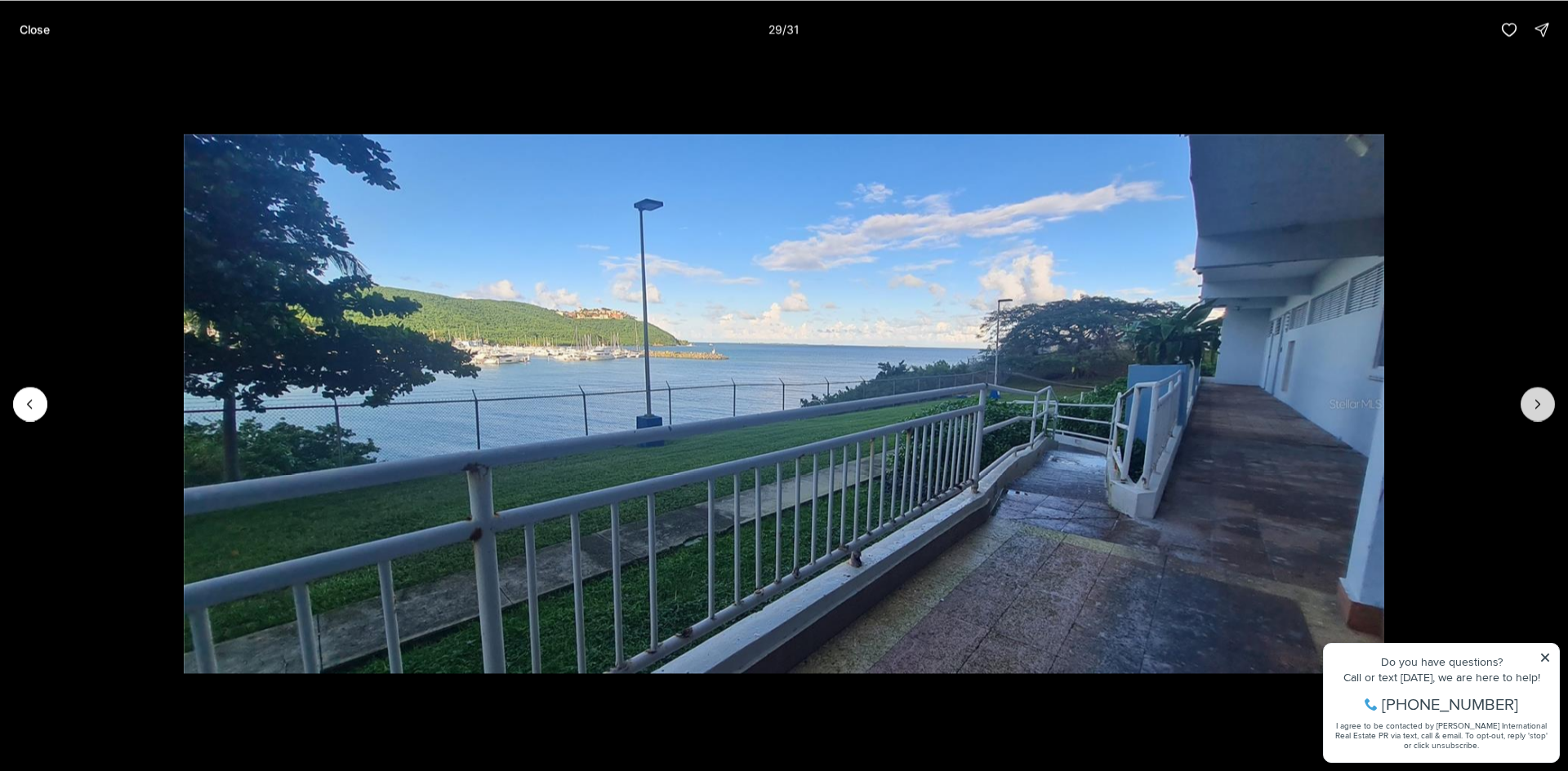
click at [1536, 406] on icon "Next slide" at bounding box center [1538, 404] width 17 height 17
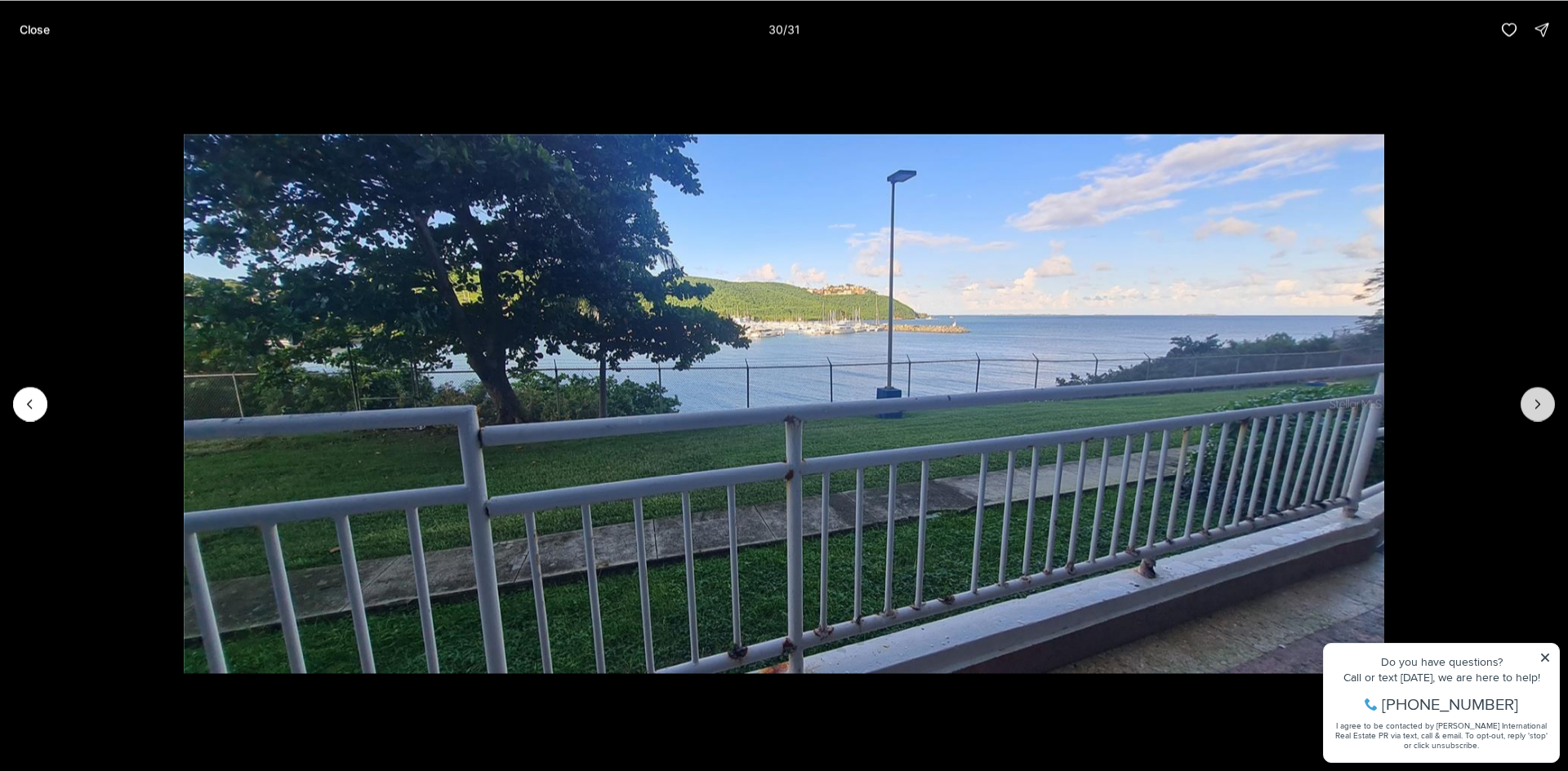
click at [1536, 406] on icon "Next slide" at bounding box center [1538, 404] width 17 height 17
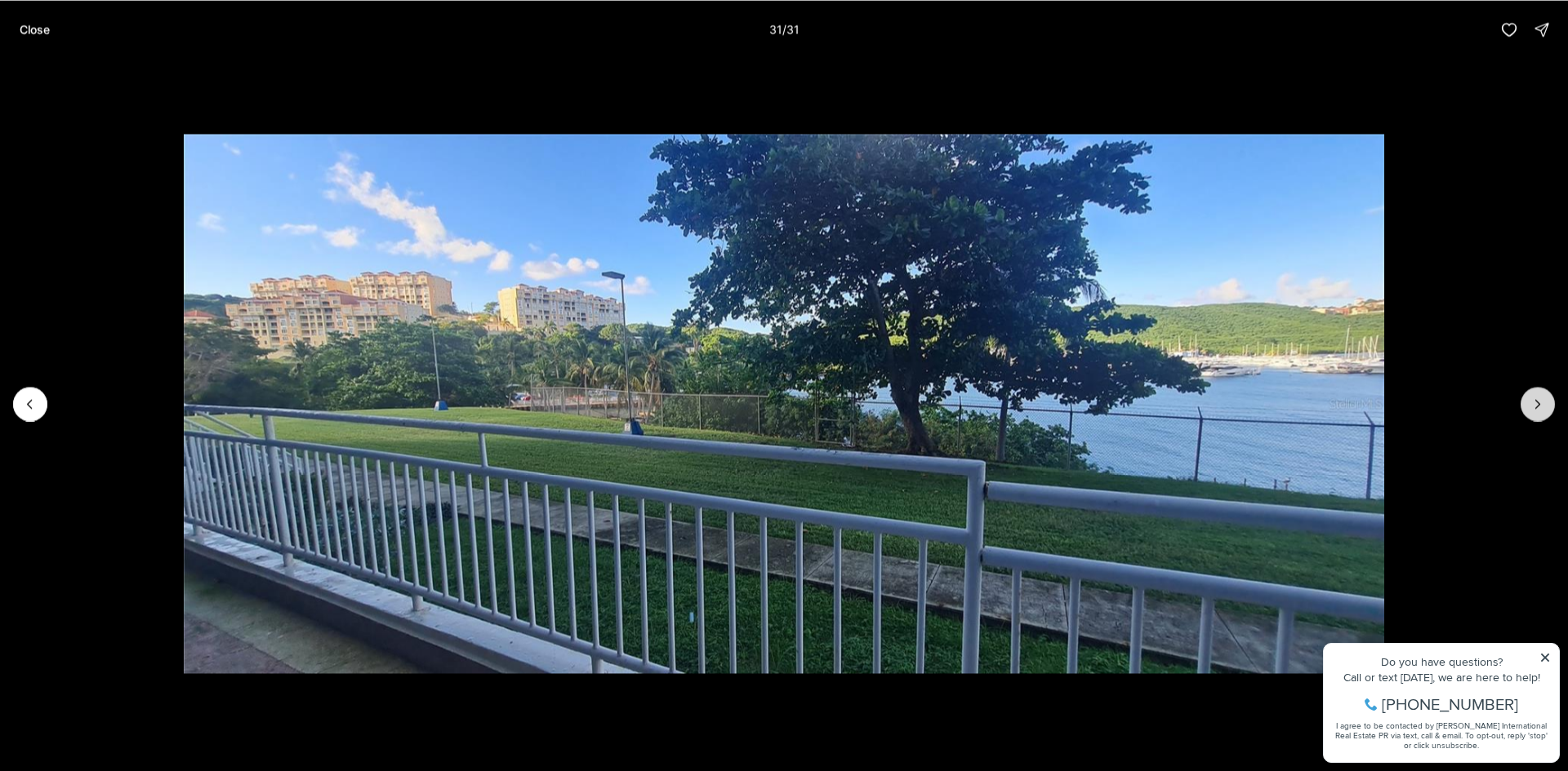
click at [1536, 406] on div at bounding box center [1537, 403] width 34 height 34
click at [1542, 400] on div at bounding box center [1537, 403] width 34 height 34
click at [43, 25] on p "Close" at bounding box center [34, 28] width 30 height 13
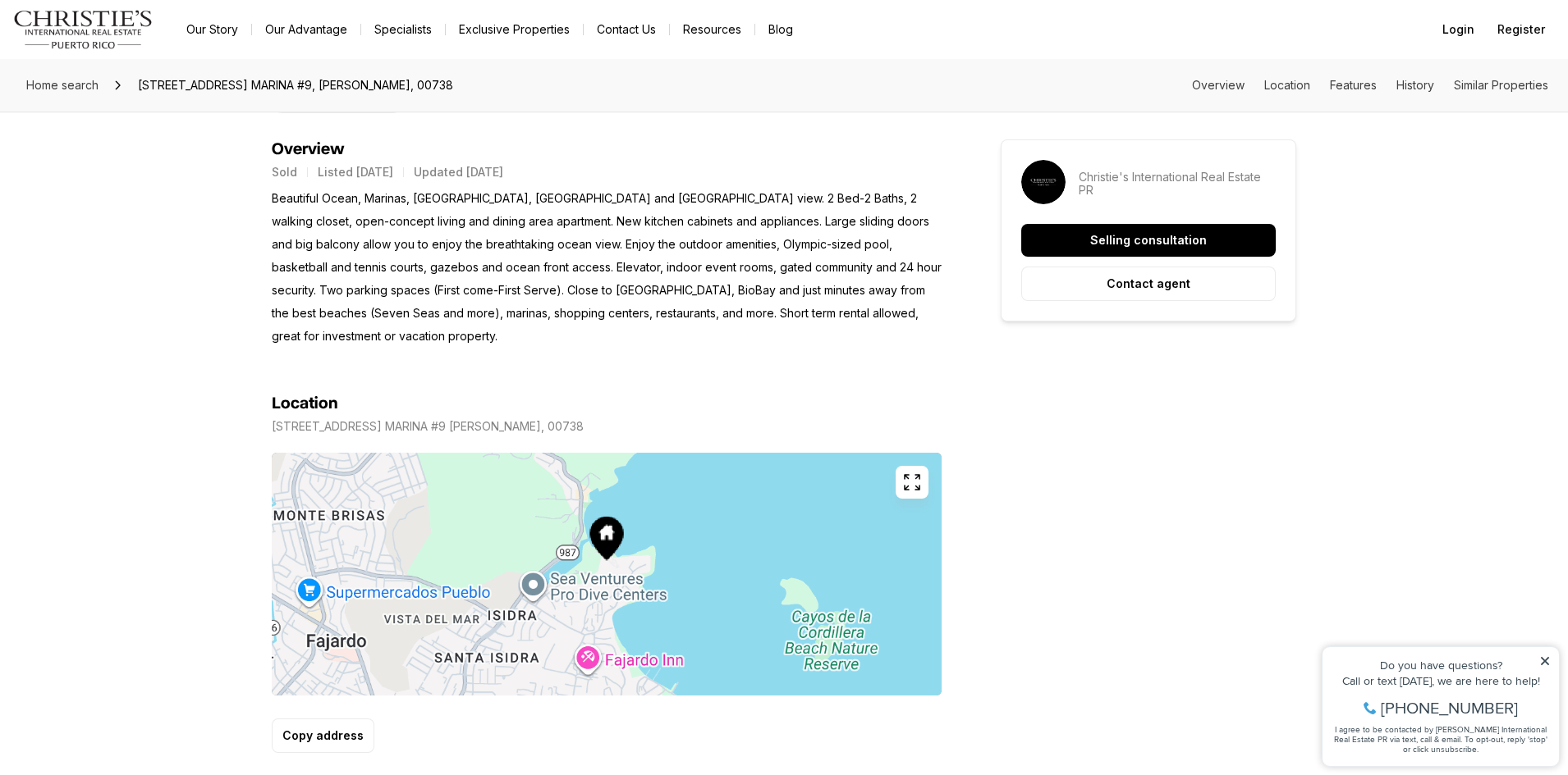
scroll to position [739, 0]
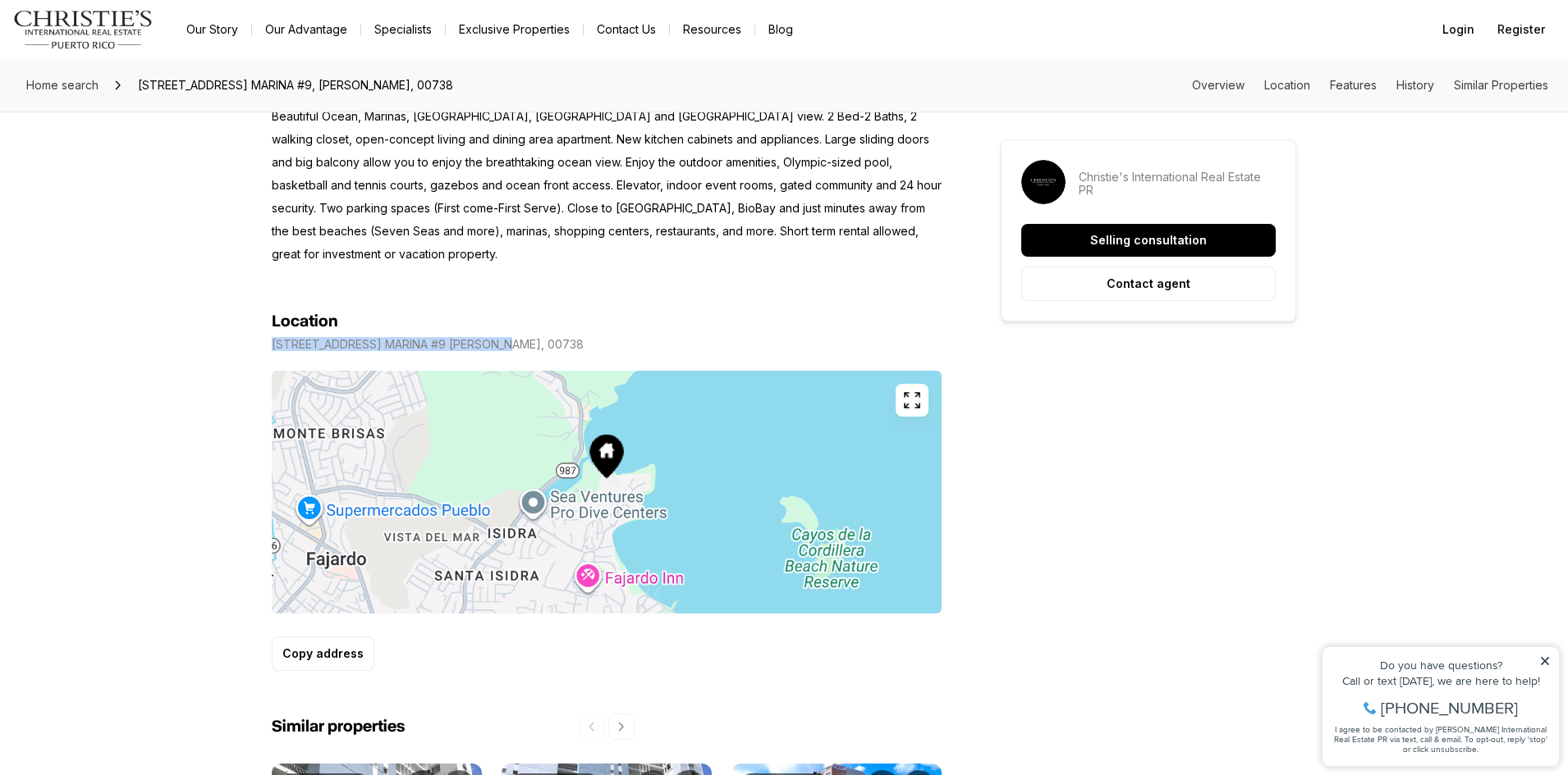
drag, startPoint x: 508, startPoint y: 348, endPoint x: 270, endPoint y: 356, distance: 238.1
copy p "200 AVE. MARINA #9 FAJARDO PR, 00738"
